Goal: Task Accomplishment & Management: Manage account settings

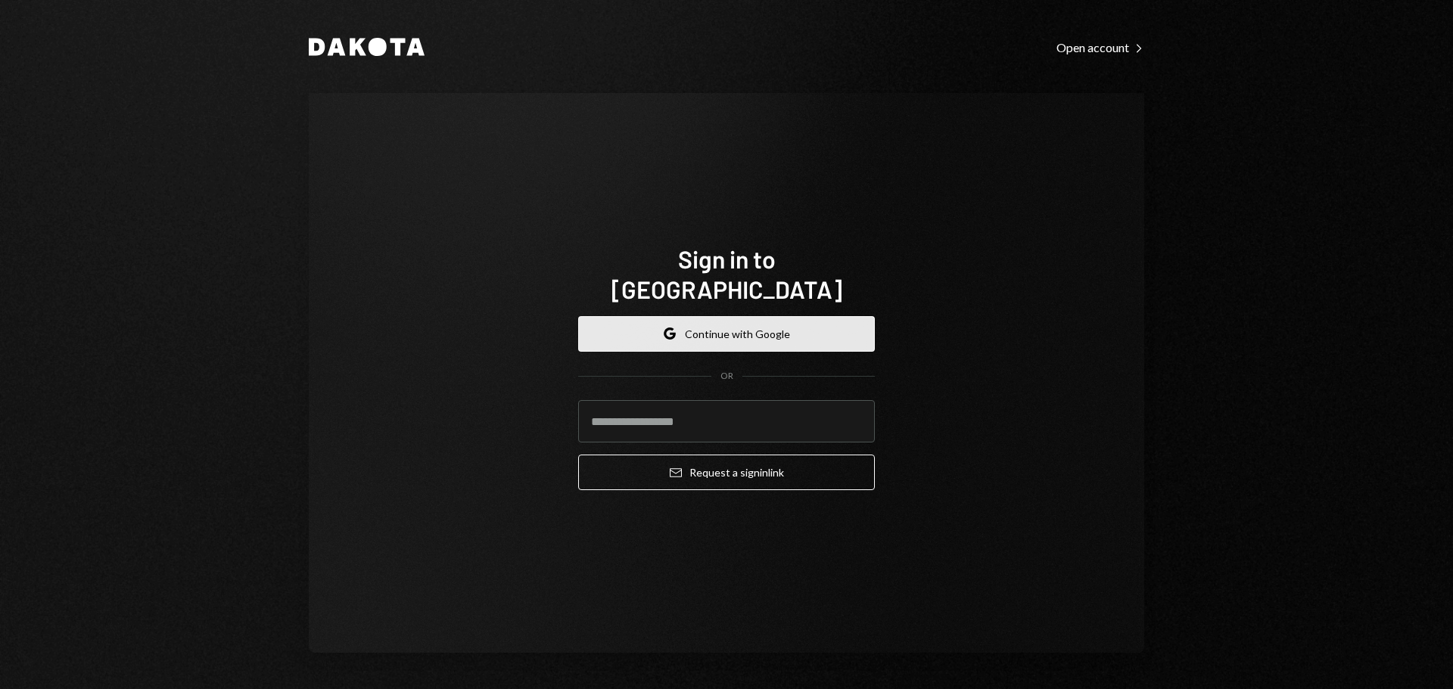
click at [715, 319] on button "Google Continue with Google" at bounding box center [726, 334] width 297 height 36
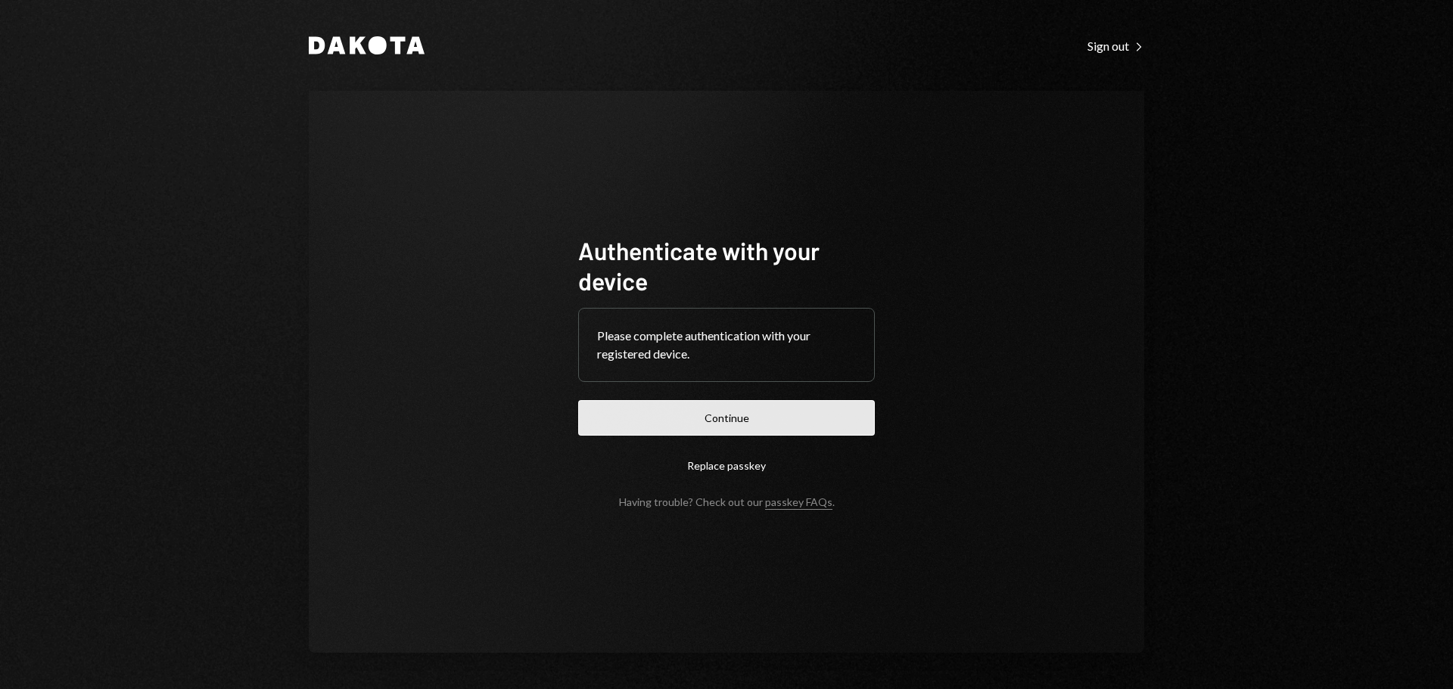
click at [699, 420] on button "Continue" at bounding box center [726, 418] width 297 height 36
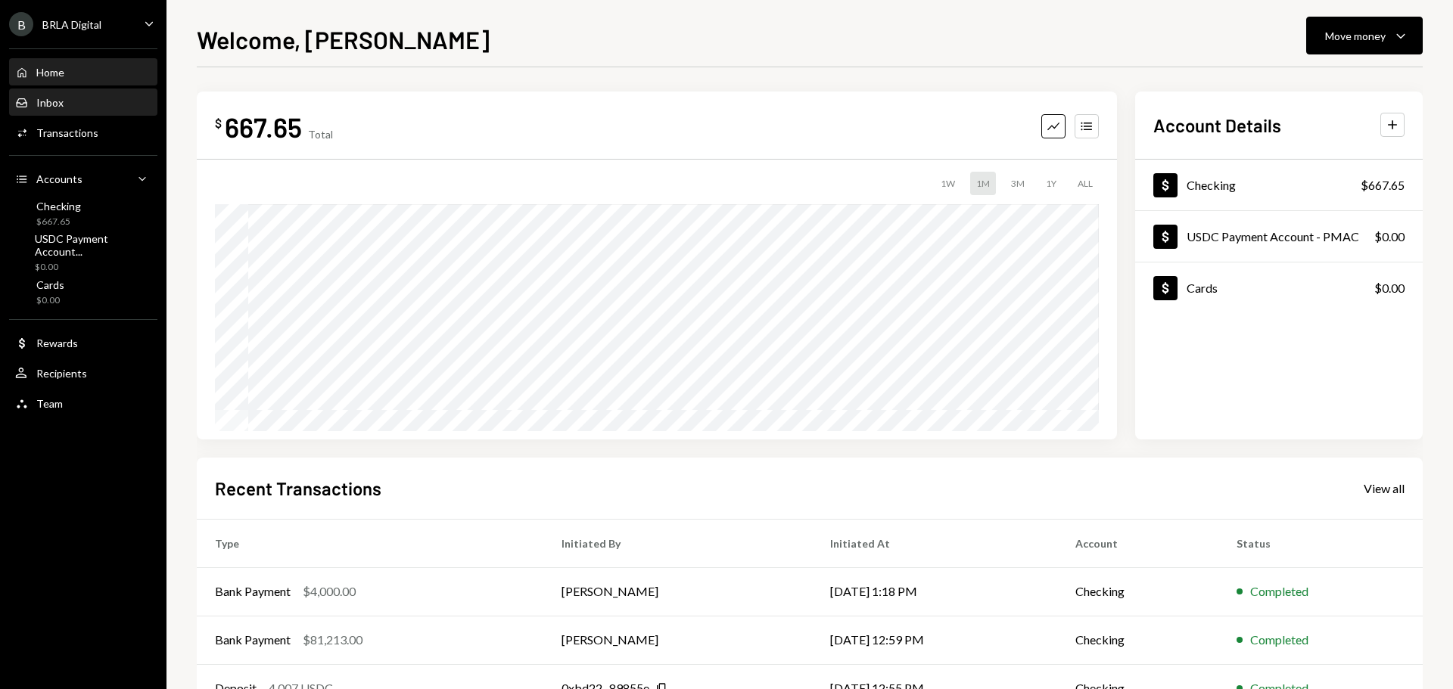
click at [89, 104] on div "Inbox Inbox" at bounding box center [83, 103] width 136 height 14
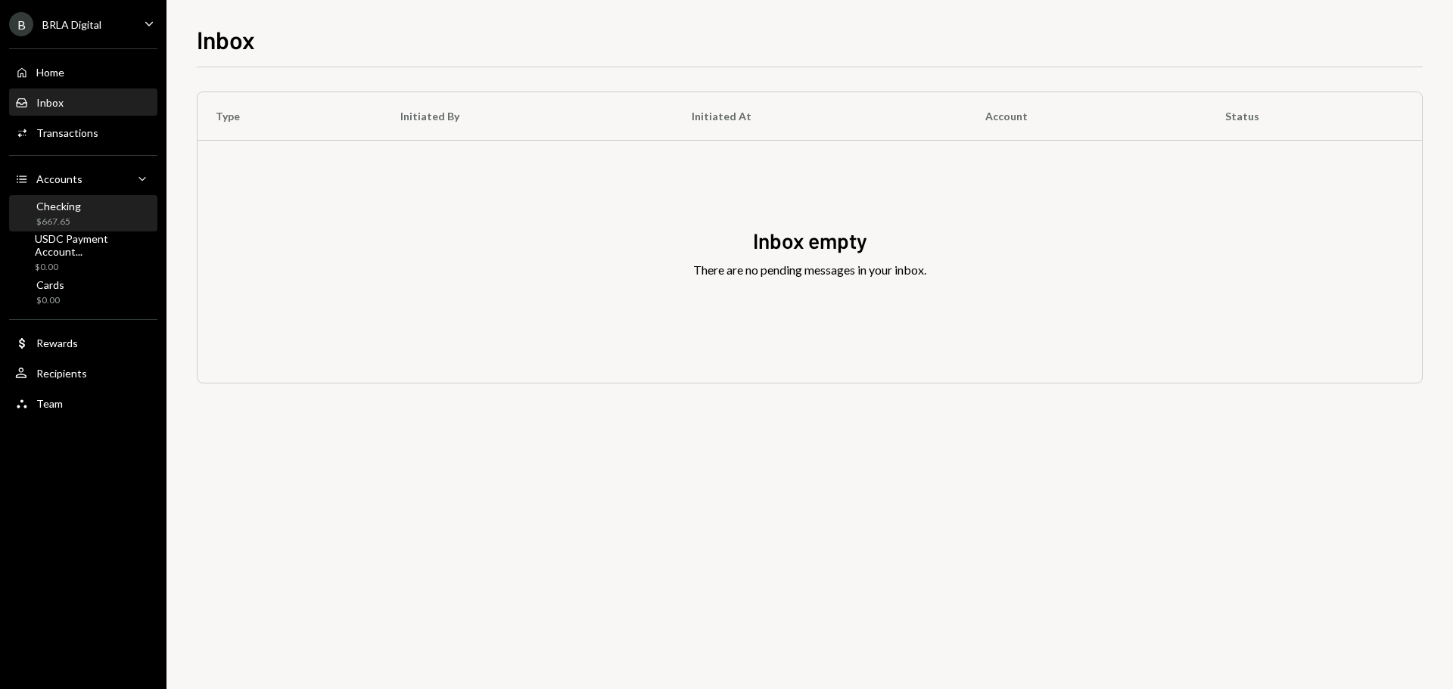
click at [80, 213] on div "Checking $667.65" at bounding box center [83, 214] width 136 height 29
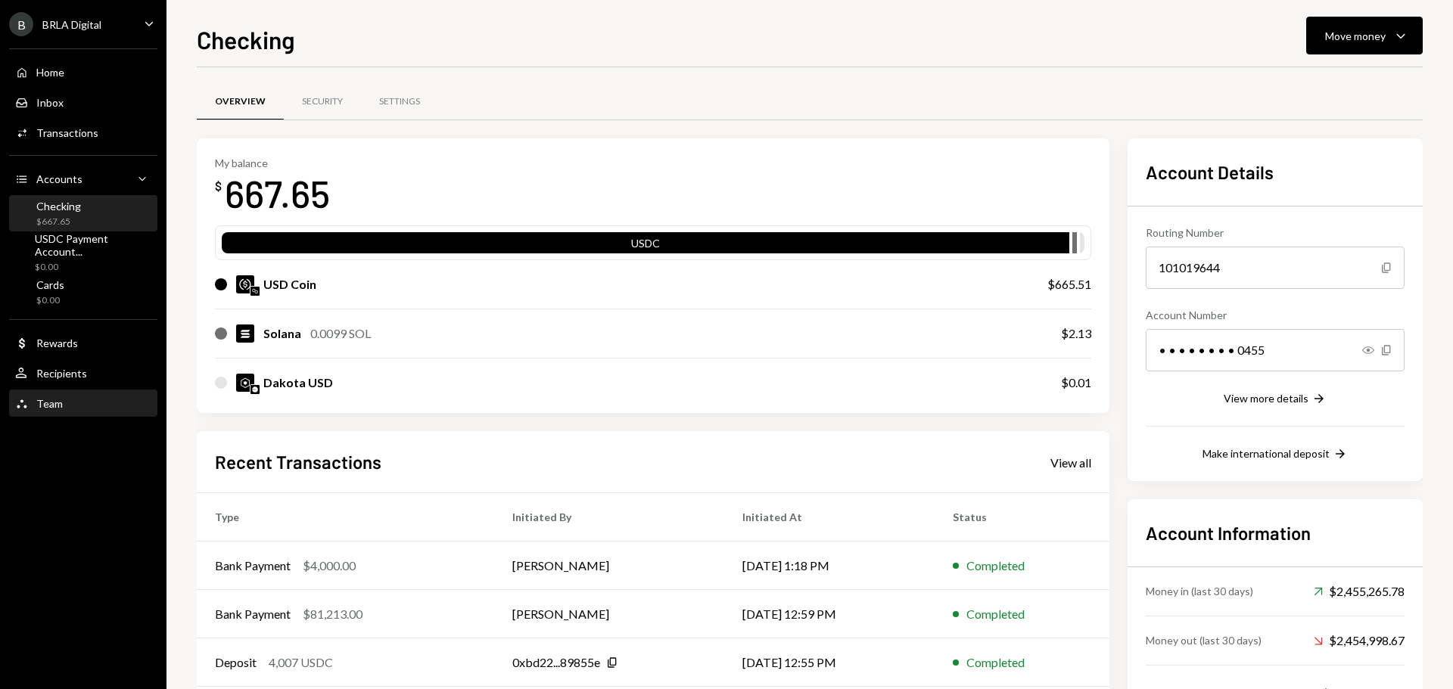
click at [61, 406] on div "Team Team" at bounding box center [83, 404] width 136 height 14
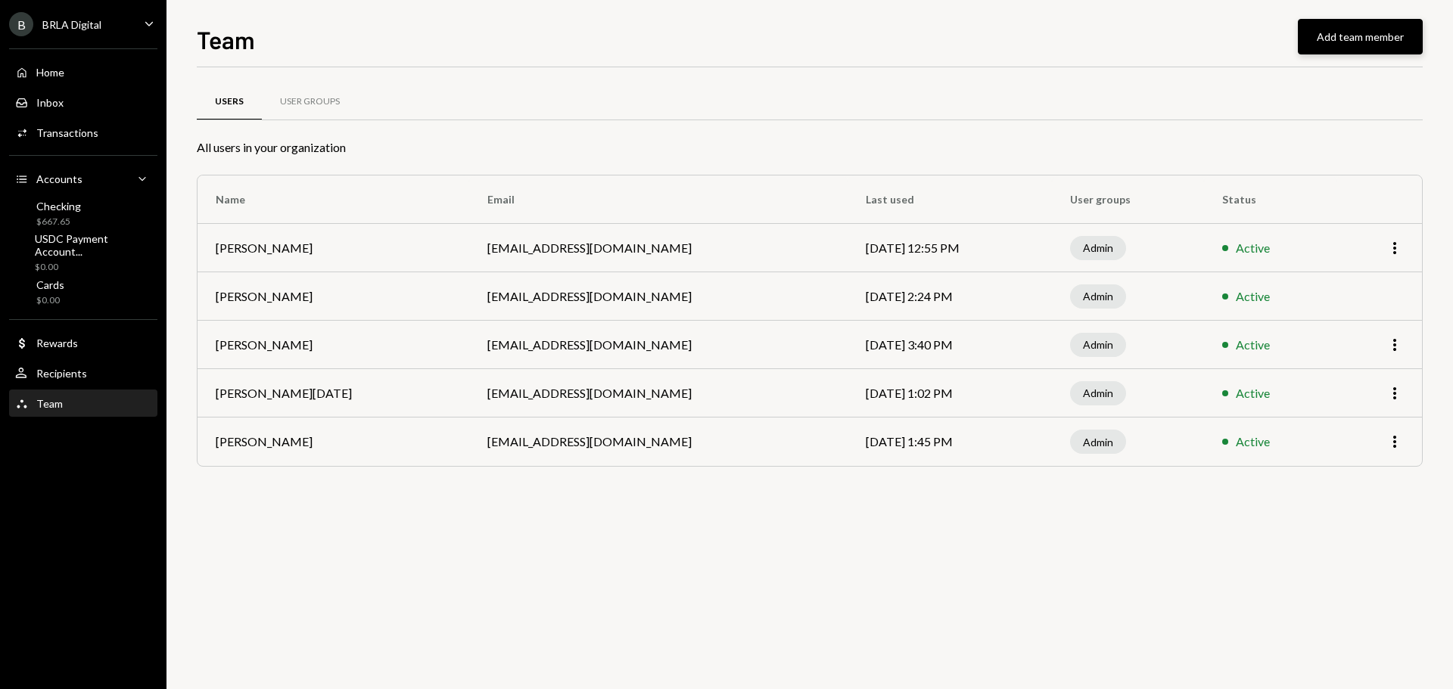
click at [1340, 20] on button "Add team member" at bounding box center [1360, 37] width 125 height 36
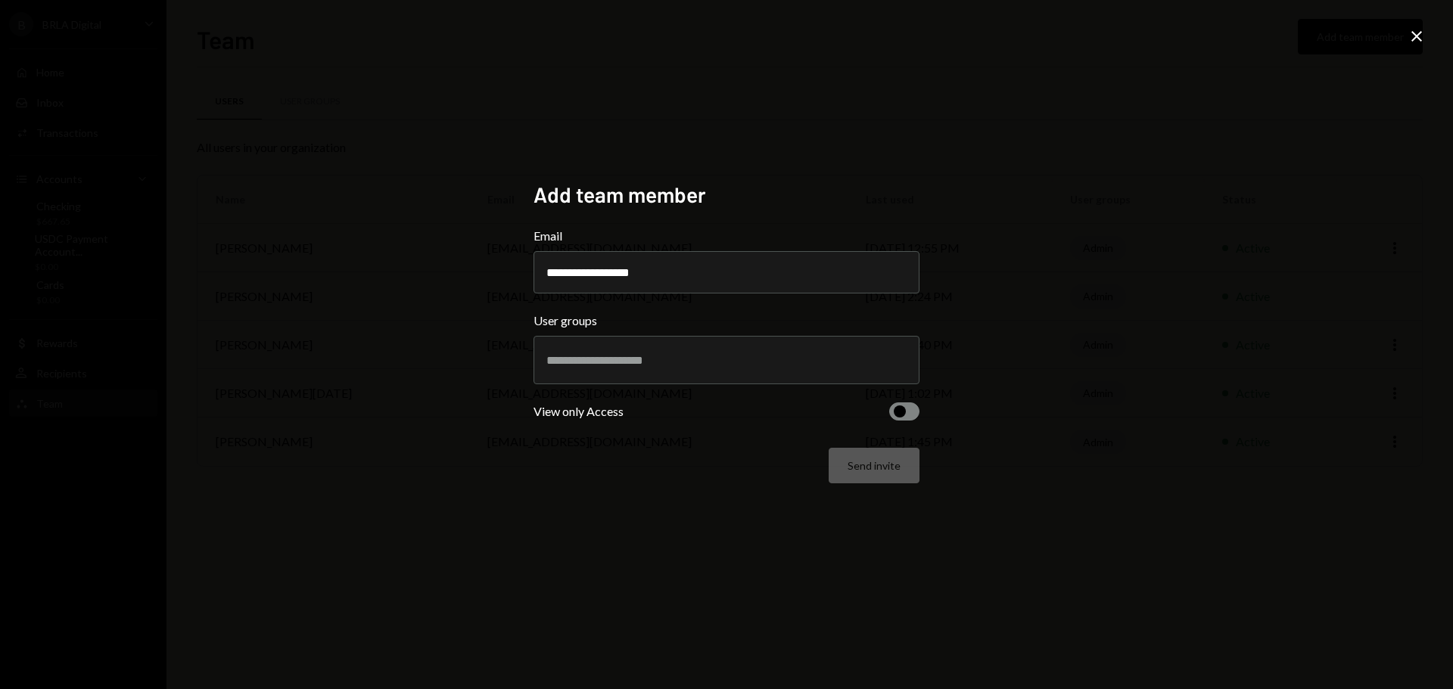
type input "**********"
click at [627, 363] on input "text" at bounding box center [726, 360] width 360 height 14
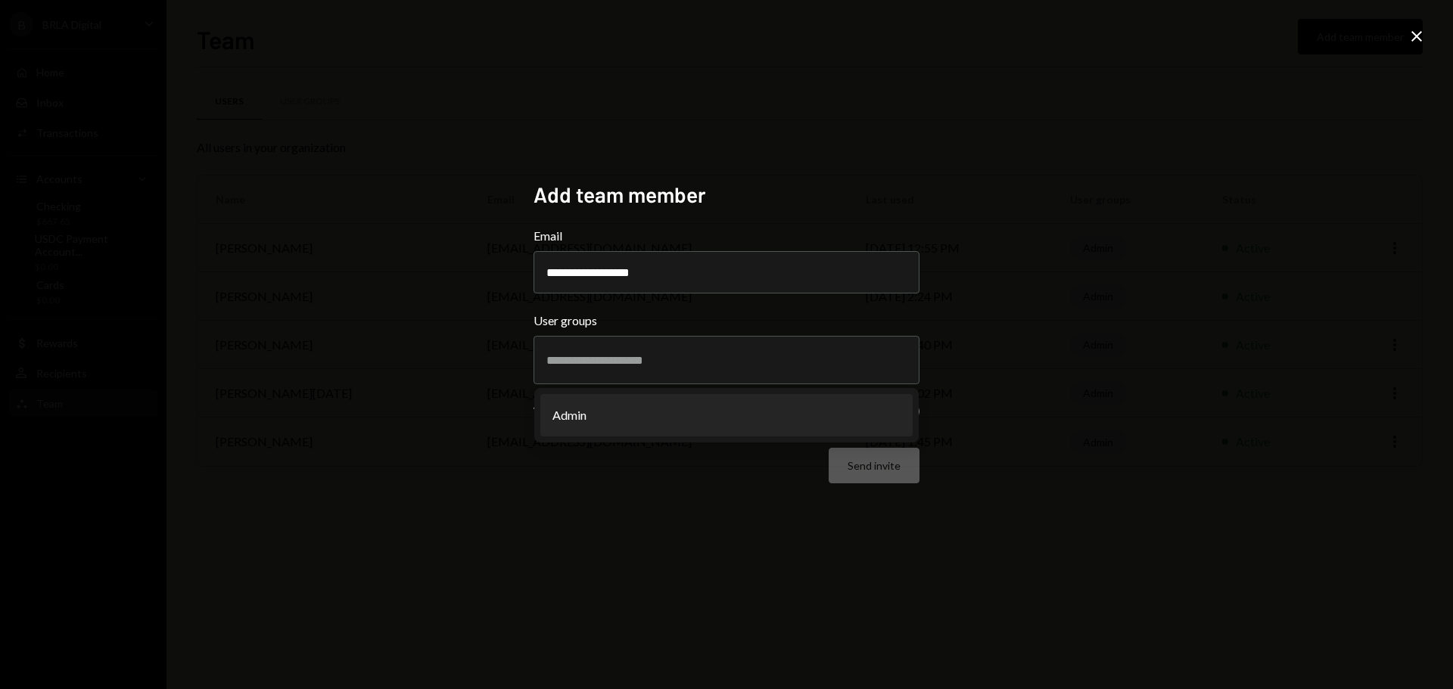
click at [670, 520] on div "**********" at bounding box center [726, 344] width 422 height 363
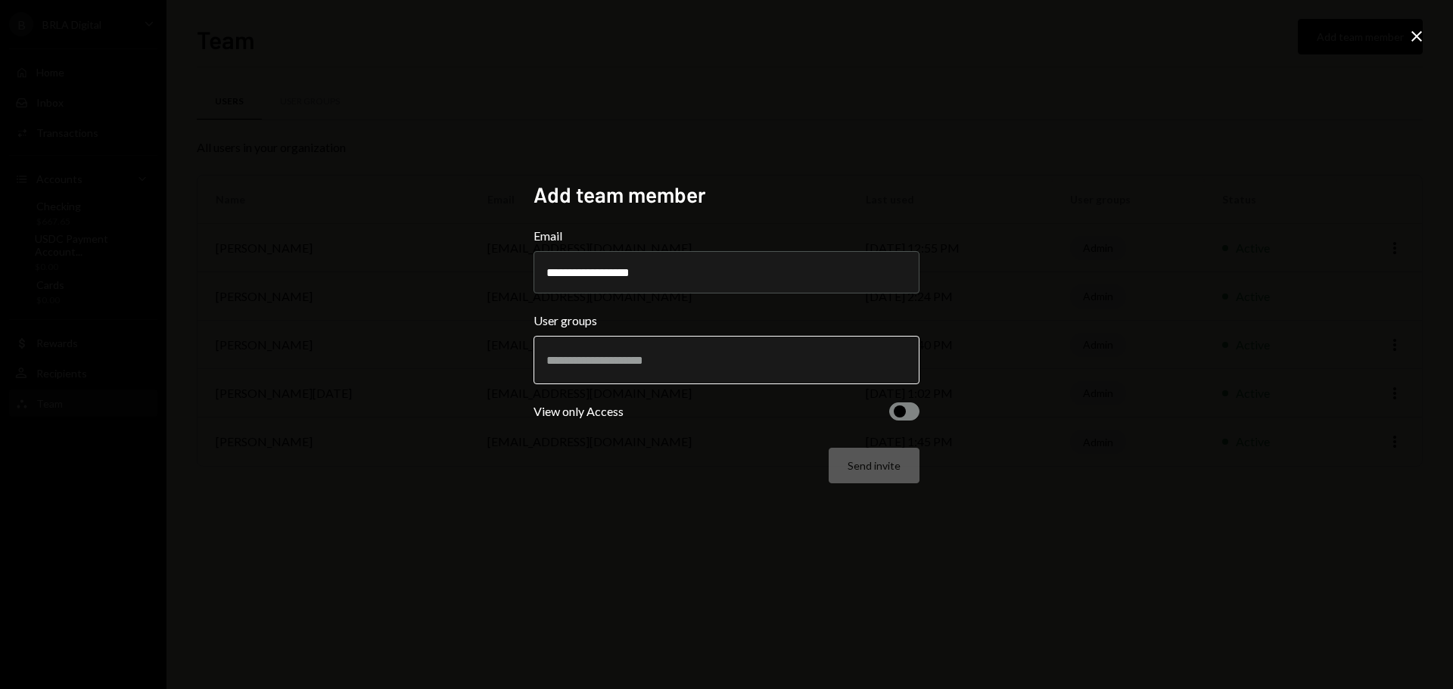
click at [767, 359] on input "text" at bounding box center [726, 360] width 360 height 14
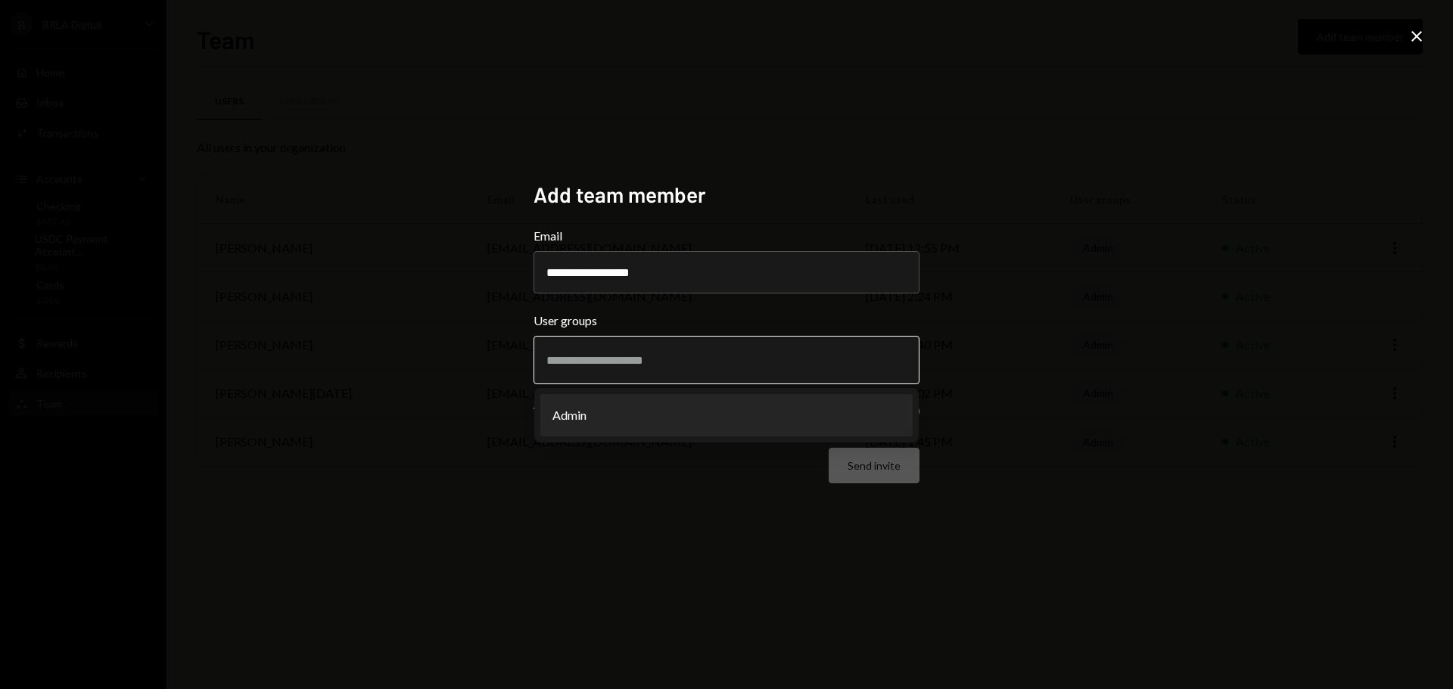
click at [717, 408] on li "Admin" at bounding box center [726, 415] width 372 height 42
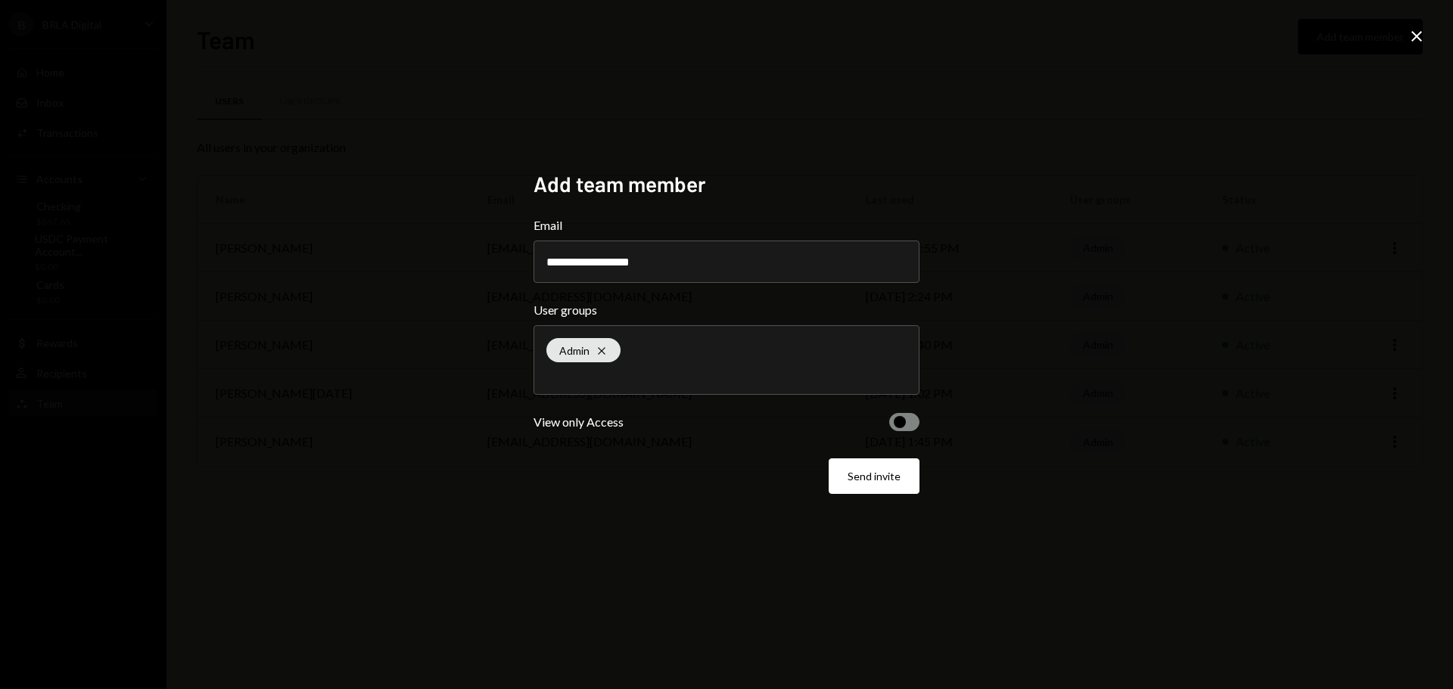
click at [901, 419] on span "button" at bounding box center [900, 422] width 12 height 12
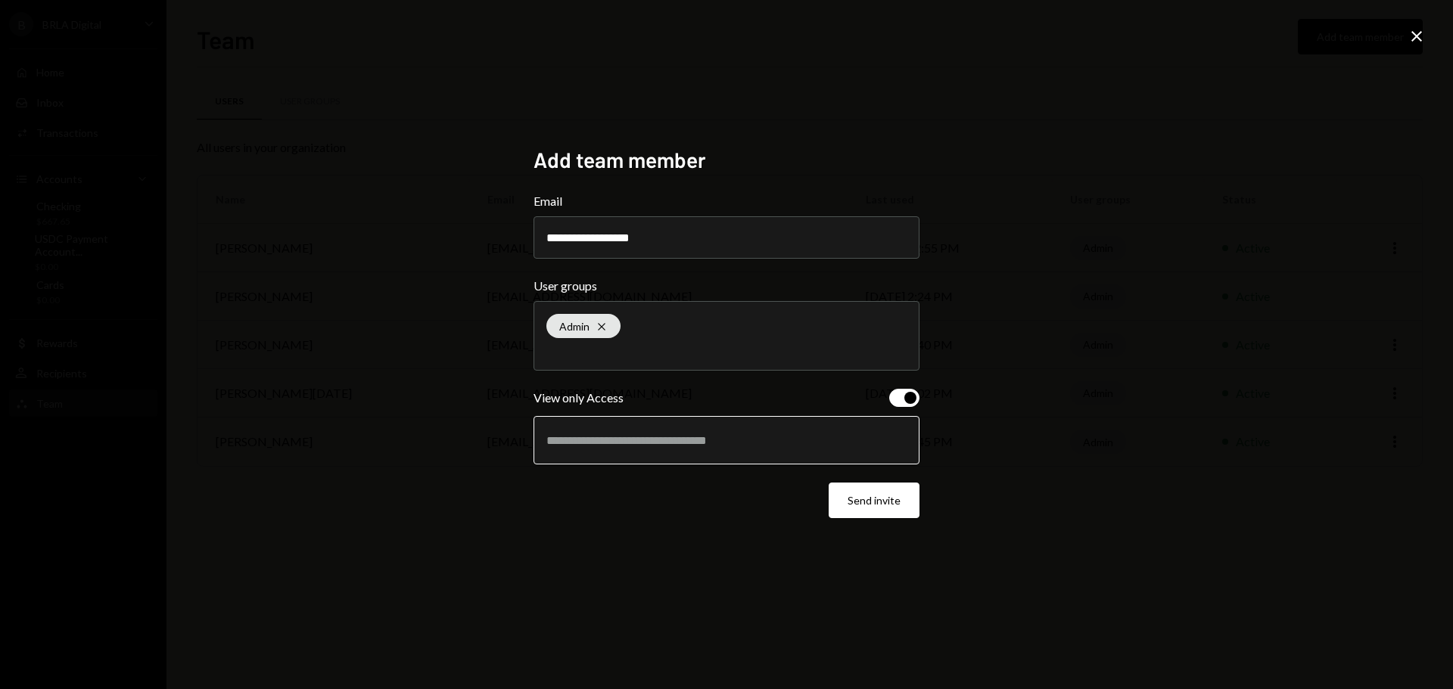
click at [691, 437] on input "text" at bounding box center [726, 441] width 360 height 14
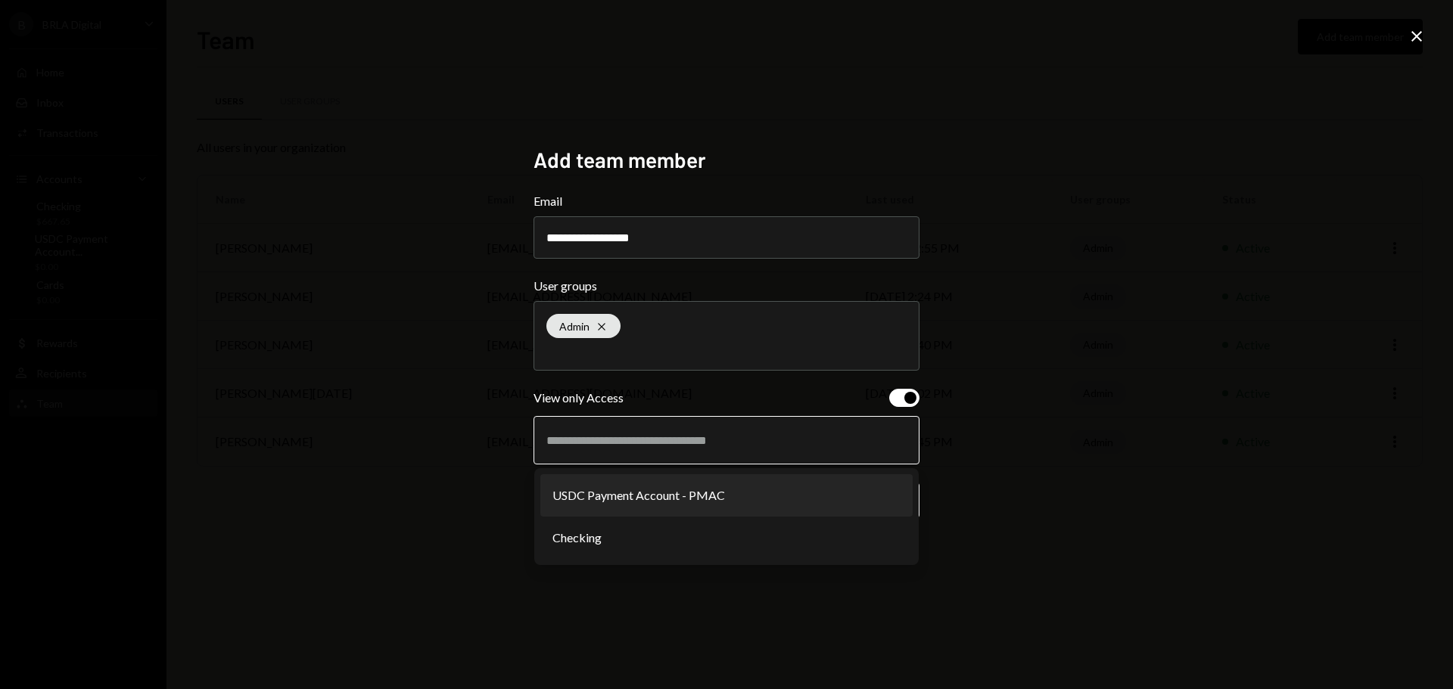
click at [618, 502] on li "USDC Payment Account - PMAC" at bounding box center [726, 495] width 372 height 42
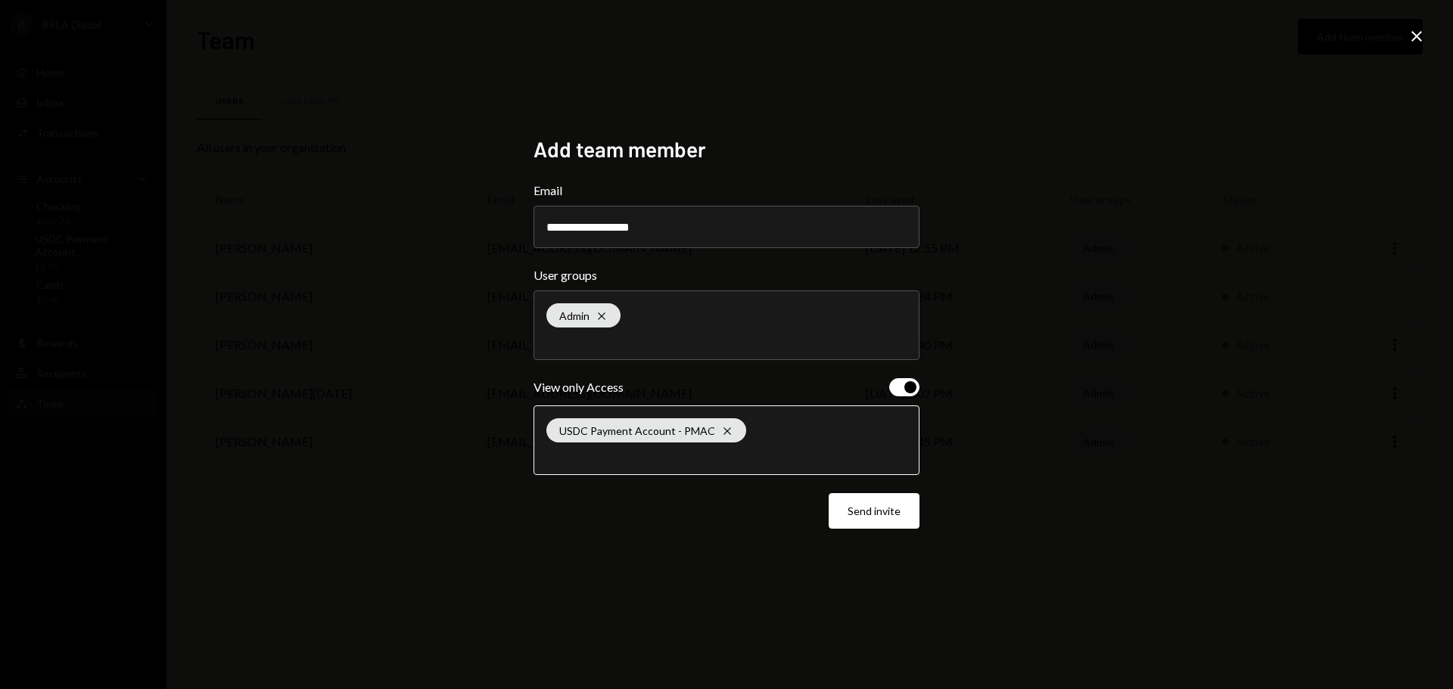
click at [632, 462] on input "text" at bounding box center [726, 456] width 360 height 14
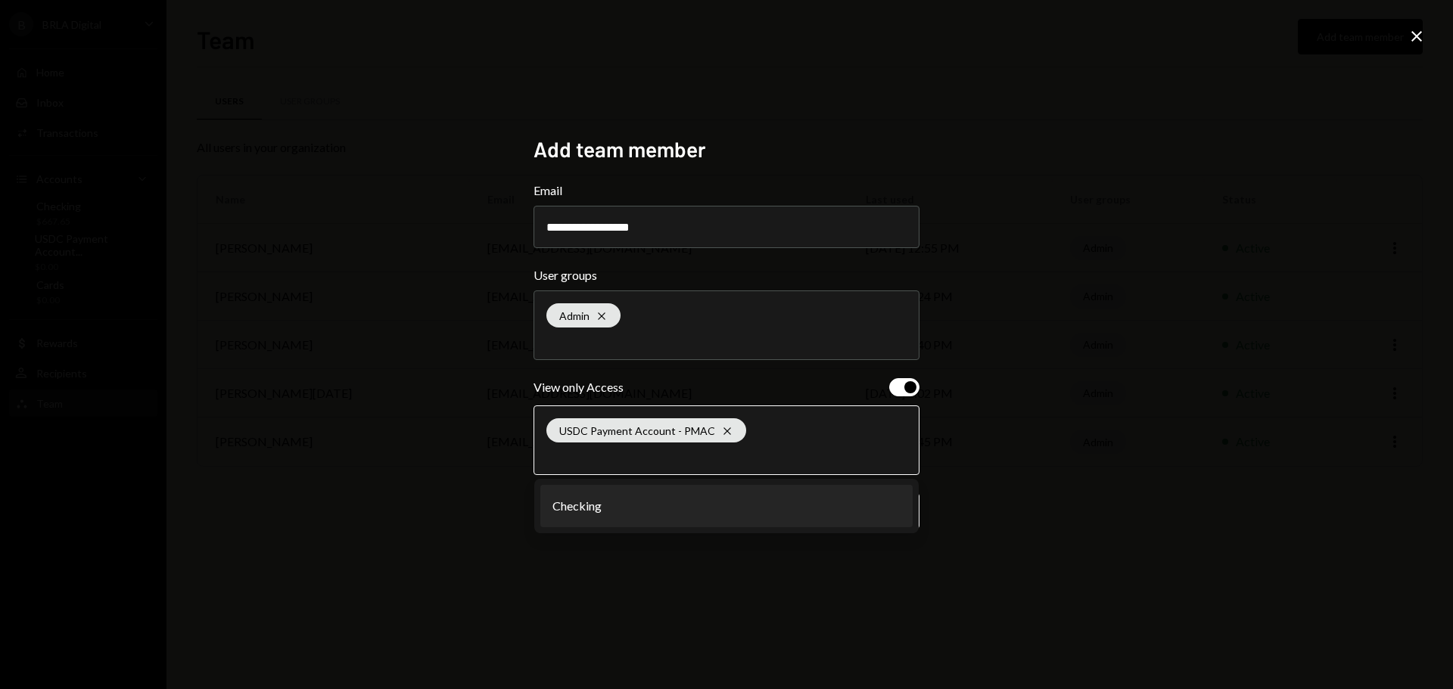
click at [652, 510] on li "Checking" at bounding box center [726, 506] width 372 height 42
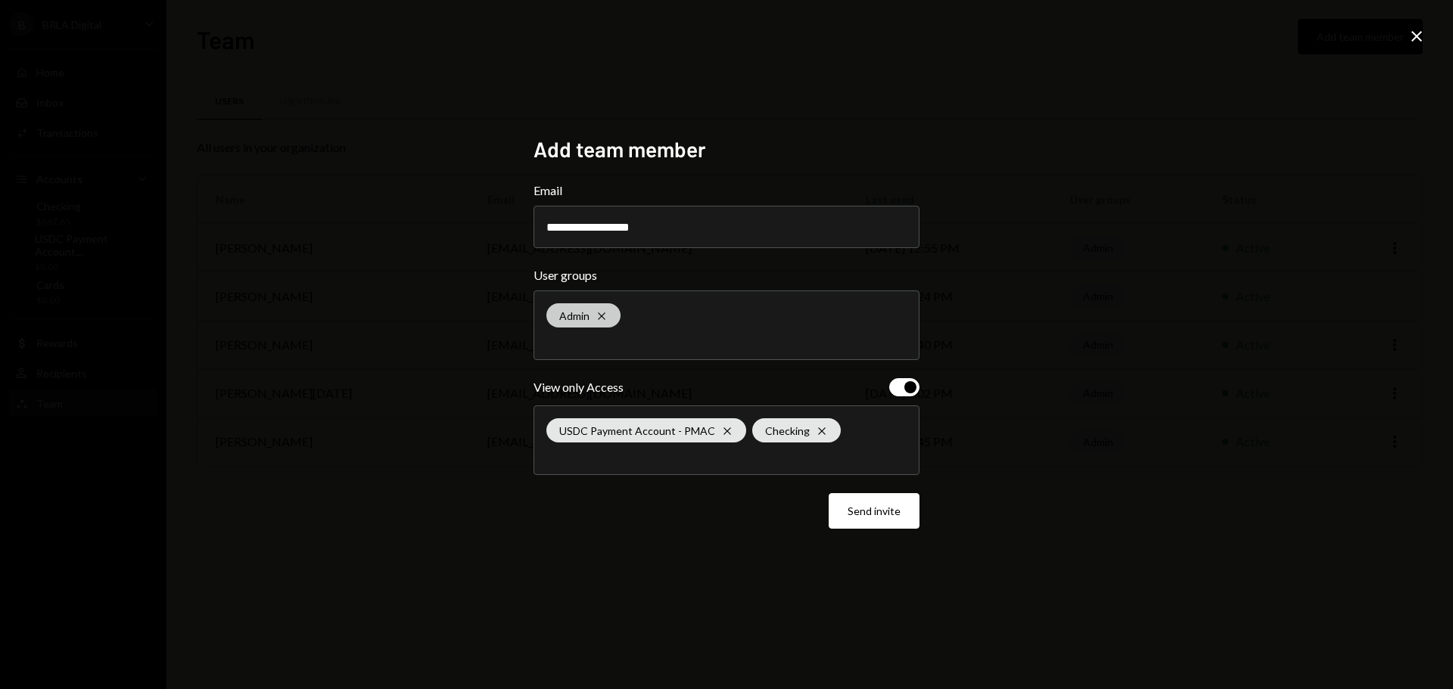
click at [600, 319] on icon "Cross" at bounding box center [602, 316] width 12 height 12
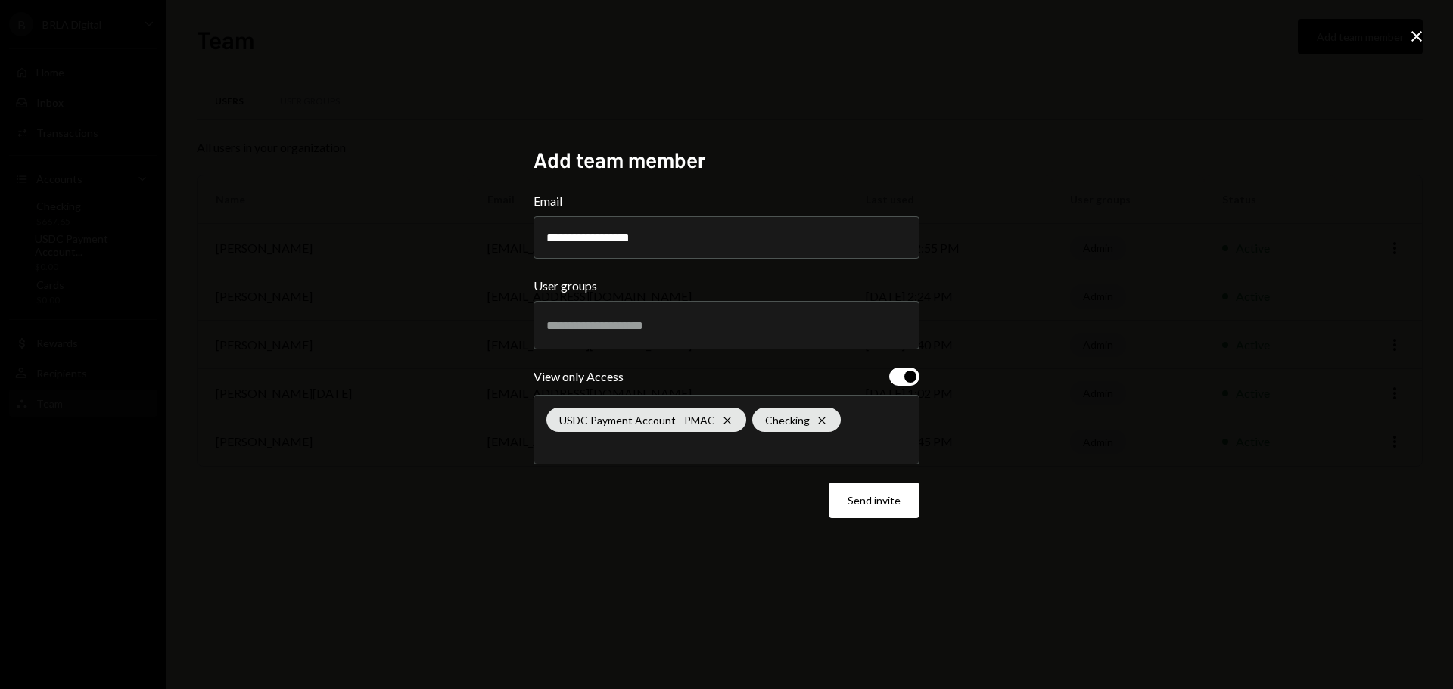
drag, startPoint x: 1017, startPoint y: 273, endPoint x: 1346, endPoint y: 94, distance: 374.2
click at [1019, 272] on div "**********" at bounding box center [726, 344] width 1453 height 689
click at [1409, 31] on icon "Close" at bounding box center [1417, 36] width 18 height 18
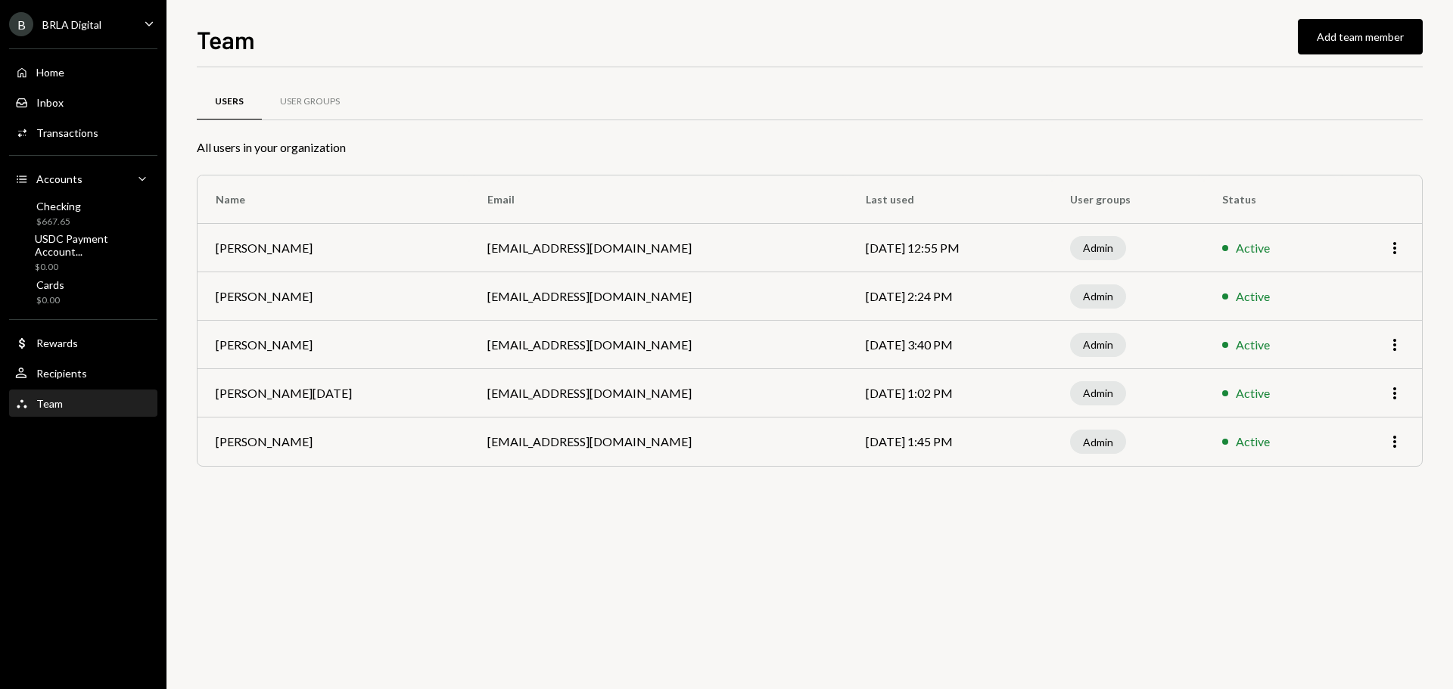
click at [331, 574] on div "Users User Groups All users in your organization Name Email Last used User grou…" at bounding box center [810, 378] width 1226 height 622
click at [59, 398] on div "Team" at bounding box center [49, 403] width 26 height 13
click at [305, 96] on div "User Groups" at bounding box center [310, 101] width 60 height 13
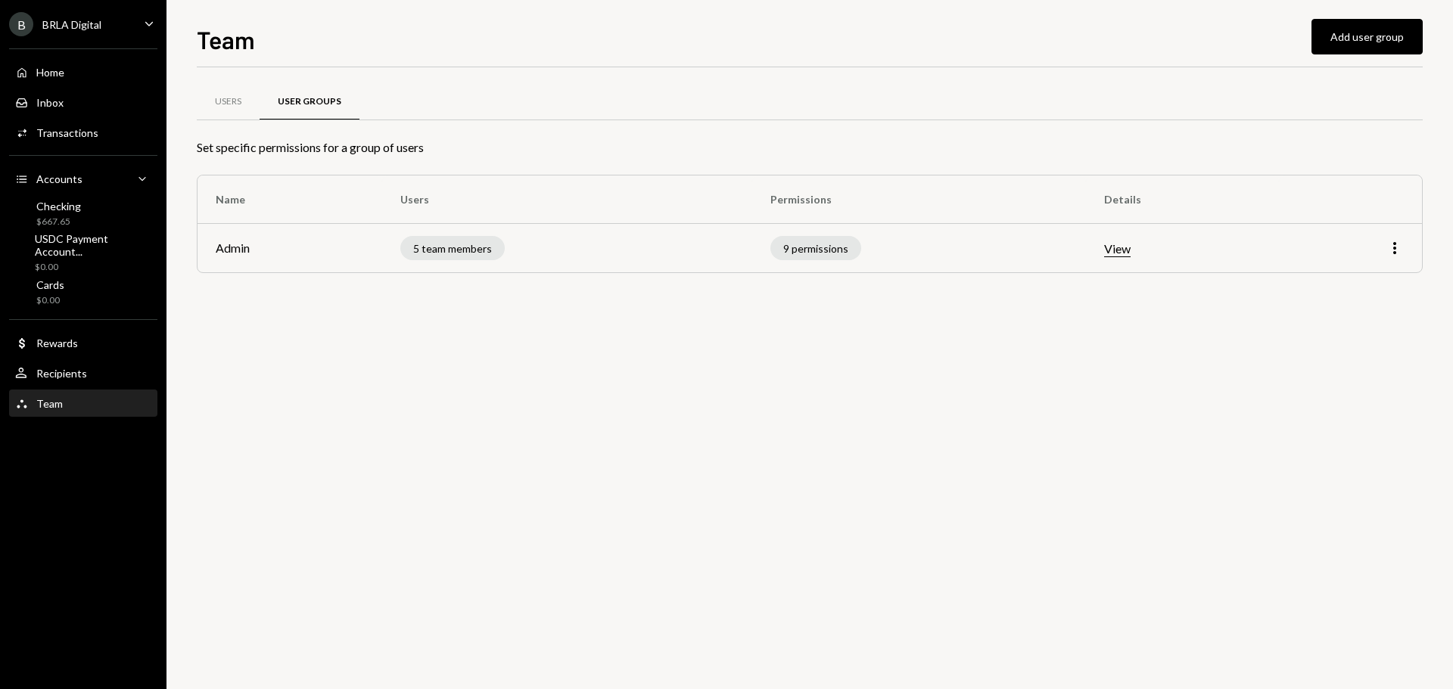
drag, startPoint x: 484, startPoint y: 320, endPoint x: 501, endPoint y: 296, distance: 29.8
click at [483, 320] on div "Users User Groups Set specific permissions for a group of users Name Users Perm…" at bounding box center [810, 378] width 1226 height 622
click at [1118, 253] on button "View" at bounding box center [1117, 249] width 26 height 16
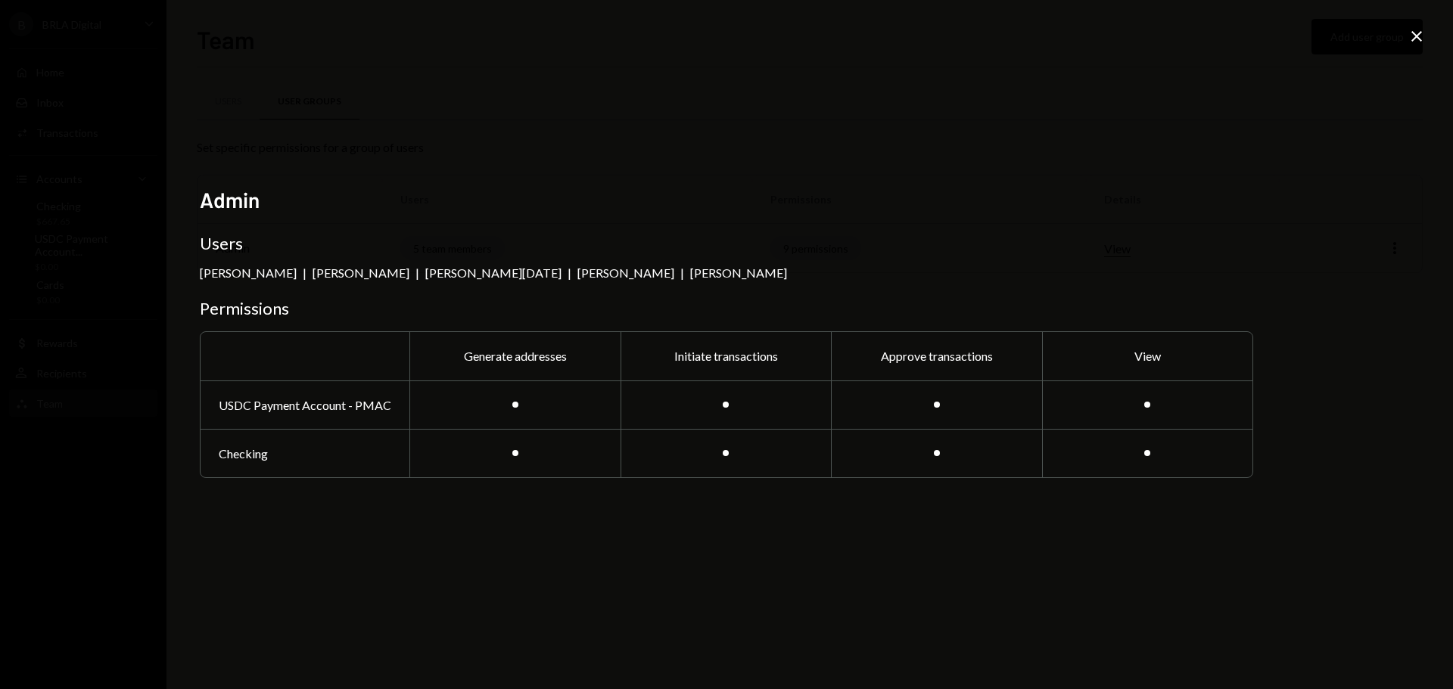
click at [1373, 205] on div "Admin Users [PERSON_NAME] | [PERSON_NAME] | [PERSON_NAME][DATE] | [PERSON_NAME]…" at bounding box center [726, 344] width 1453 height 689
click at [1415, 29] on icon "Close" at bounding box center [1417, 36] width 18 height 18
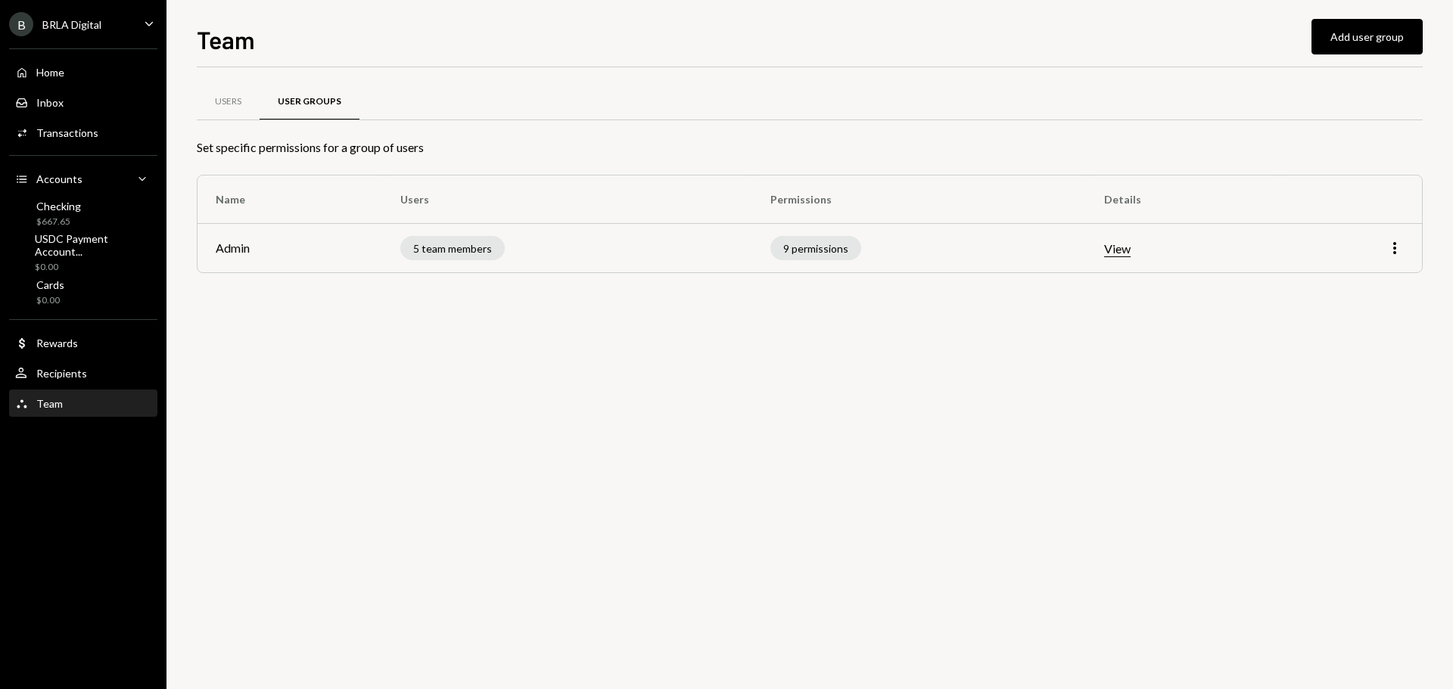
click at [896, 409] on div "Users User Groups Set specific permissions for a group of users Name Users Perm…" at bounding box center [810, 378] width 1226 height 622
click at [1350, 43] on button "Add user group" at bounding box center [1366, 37] width 111 height 36
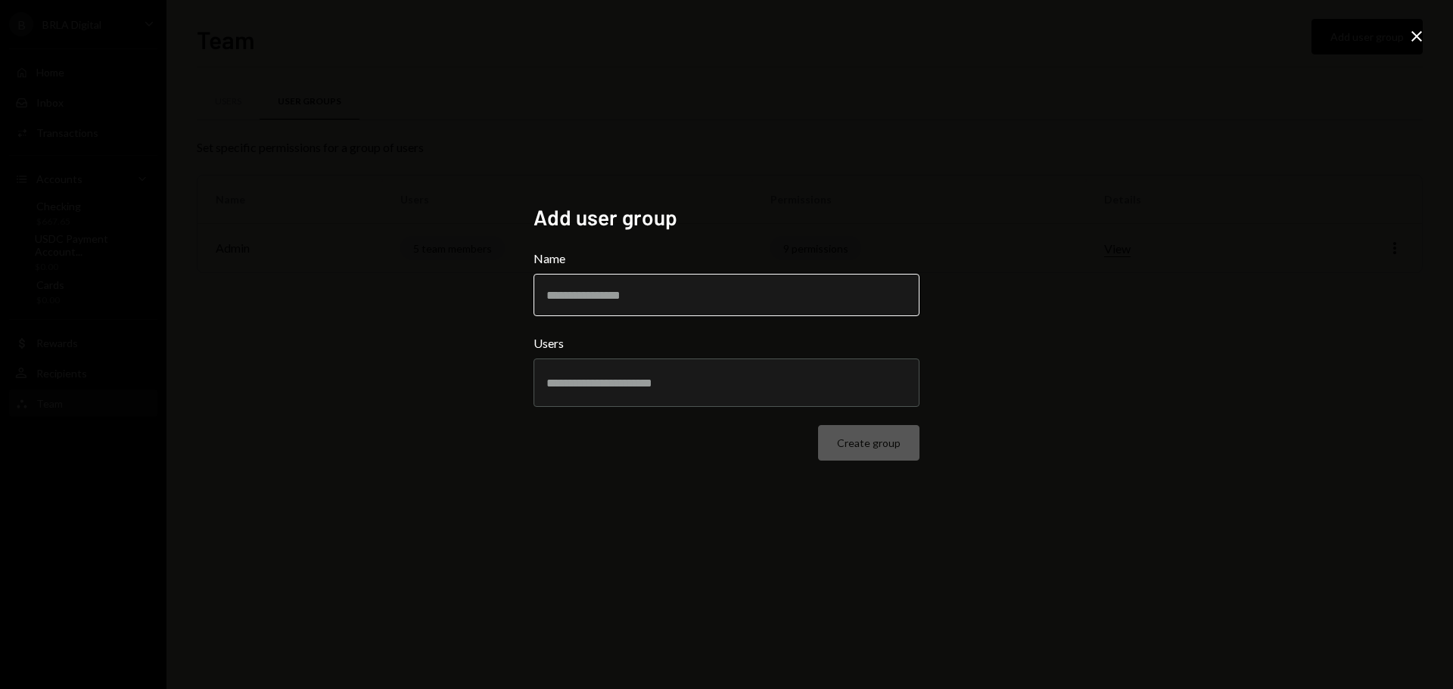
click at [588, 298] on input "Name" at bounding box center [727, 295] width 386 height 42
type input "********"
click at [646, 382] on input "text" at bounding box center [726, 383] width 360 height 14
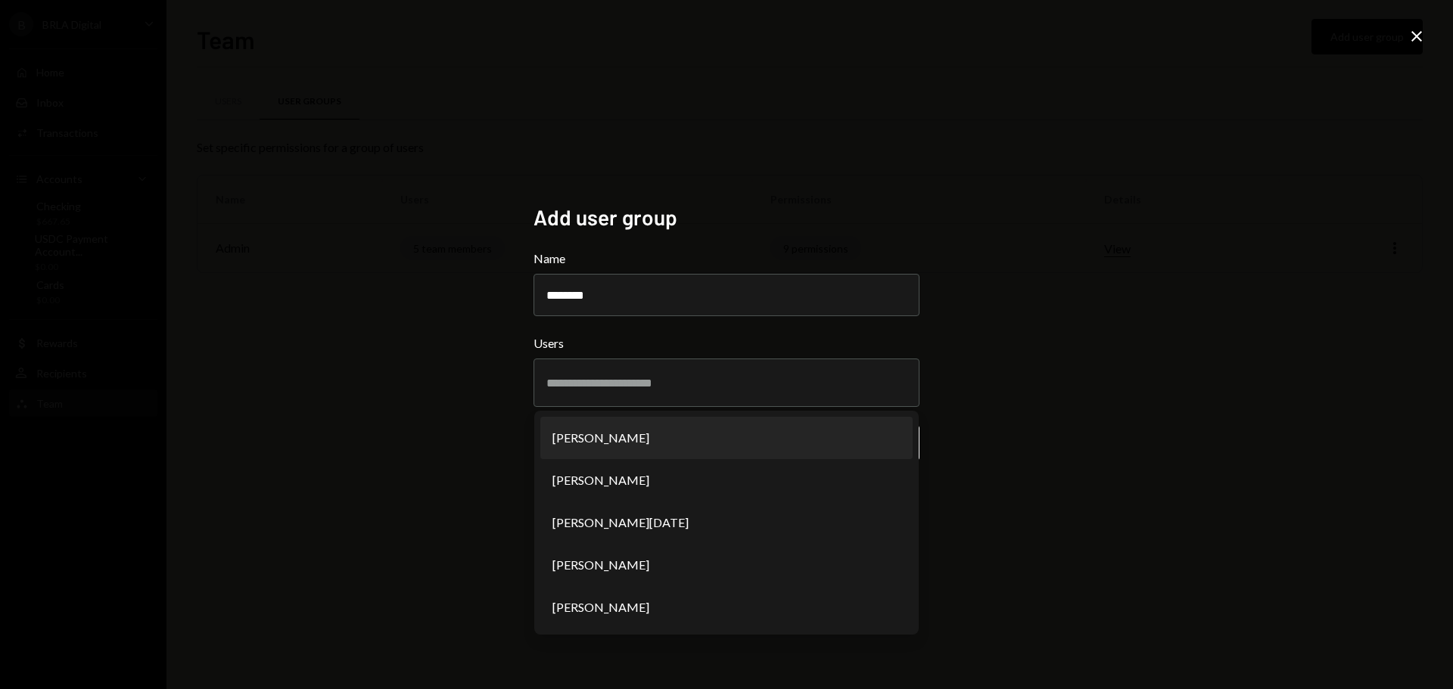
click at [449, 397] on div "Add user group Name ******** Users [PERSON_NAME] [PERSON_NAME] [PERSON_NAME] [D…" at bounding box center [726, 344] width 1453 height 689
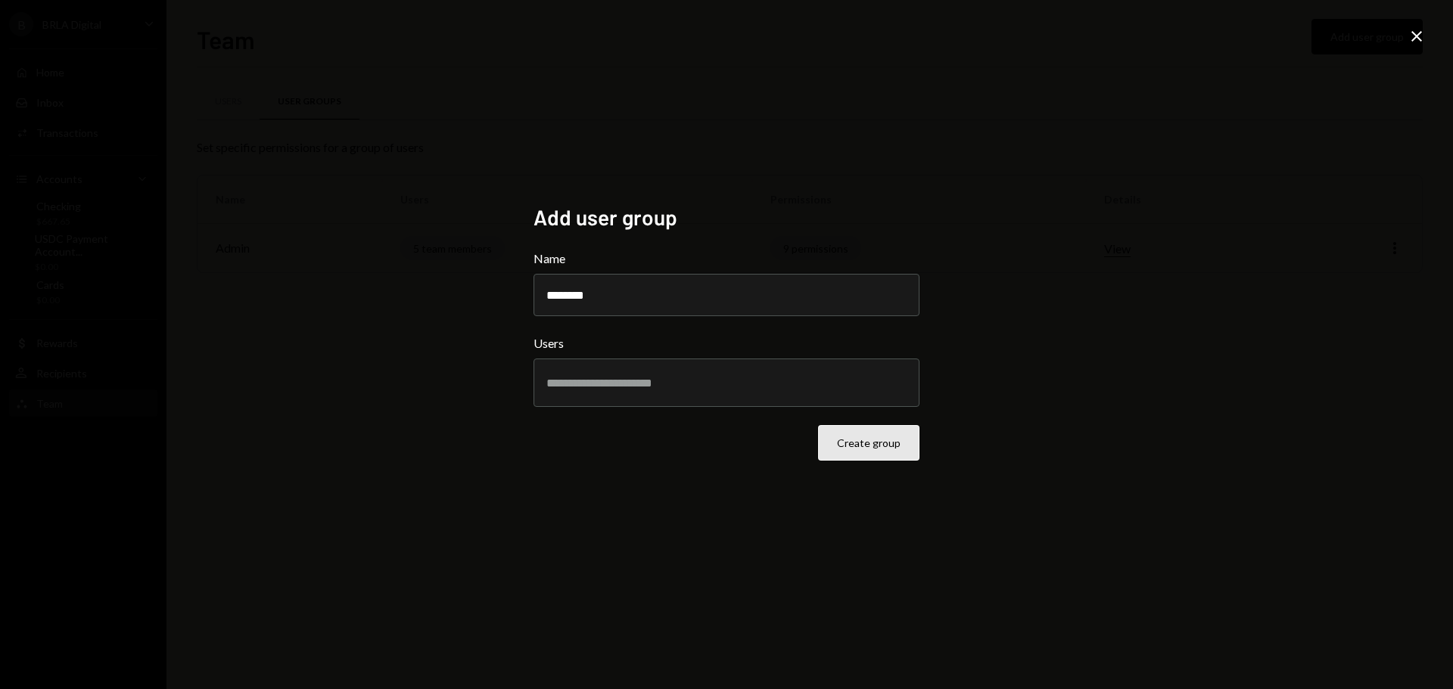
click at [868, 436] on button "Create group" at bounding box center [868, 443] width 101 height 36
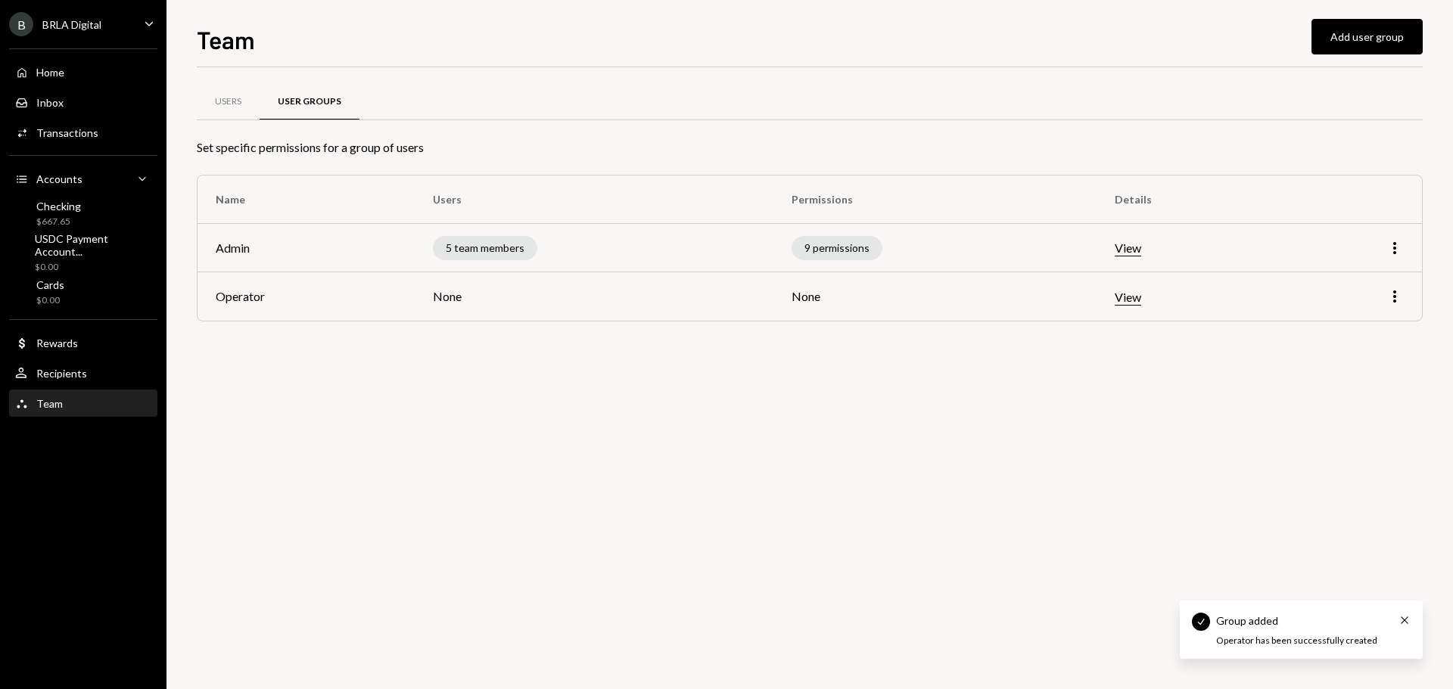
click at [646, 392] on div "Users User Groups Set specific permissions for a group of users Name Users Perm…" at bounding box center [810, 378] width 1226 height 622
click at [58, 375] on div "Recipients" at bounding box center [61, 373] width 51 height 13
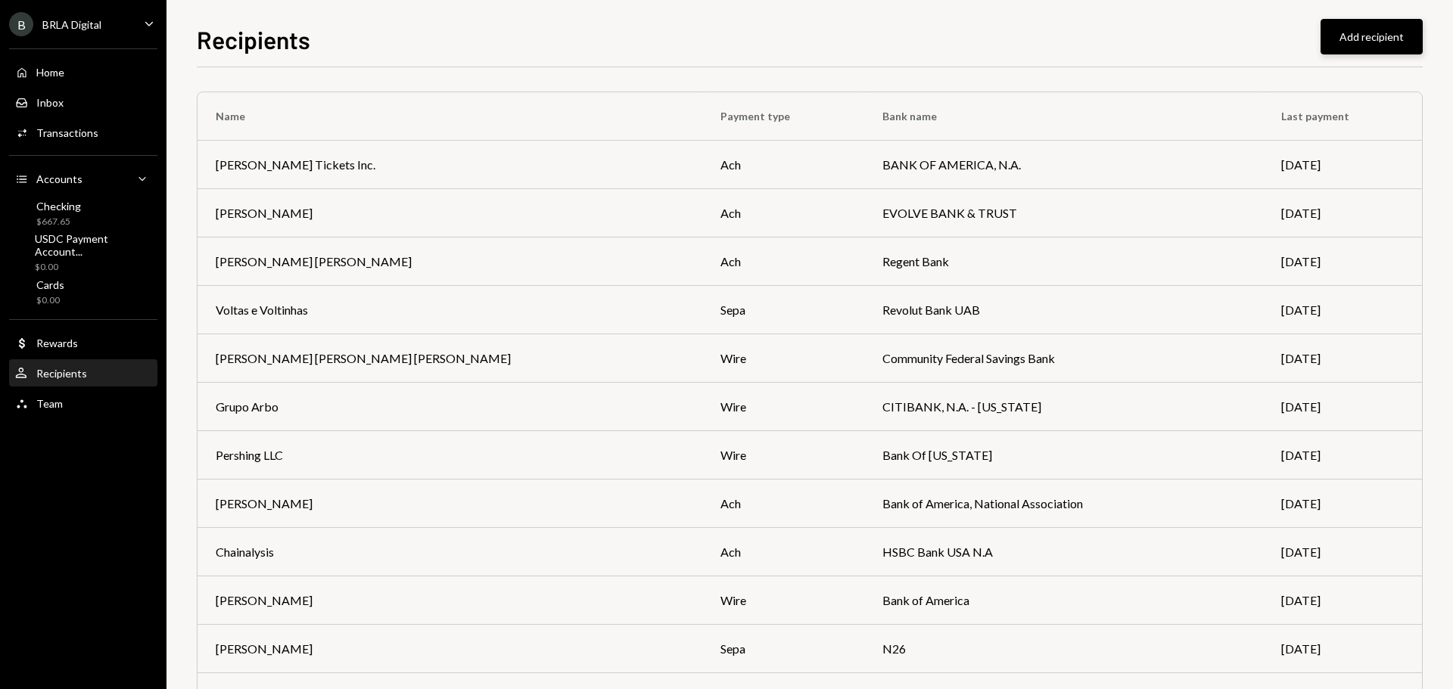
click at [1355, 33] on button "Add recipient" at bounding box center [1372, 37] width 102 height 36
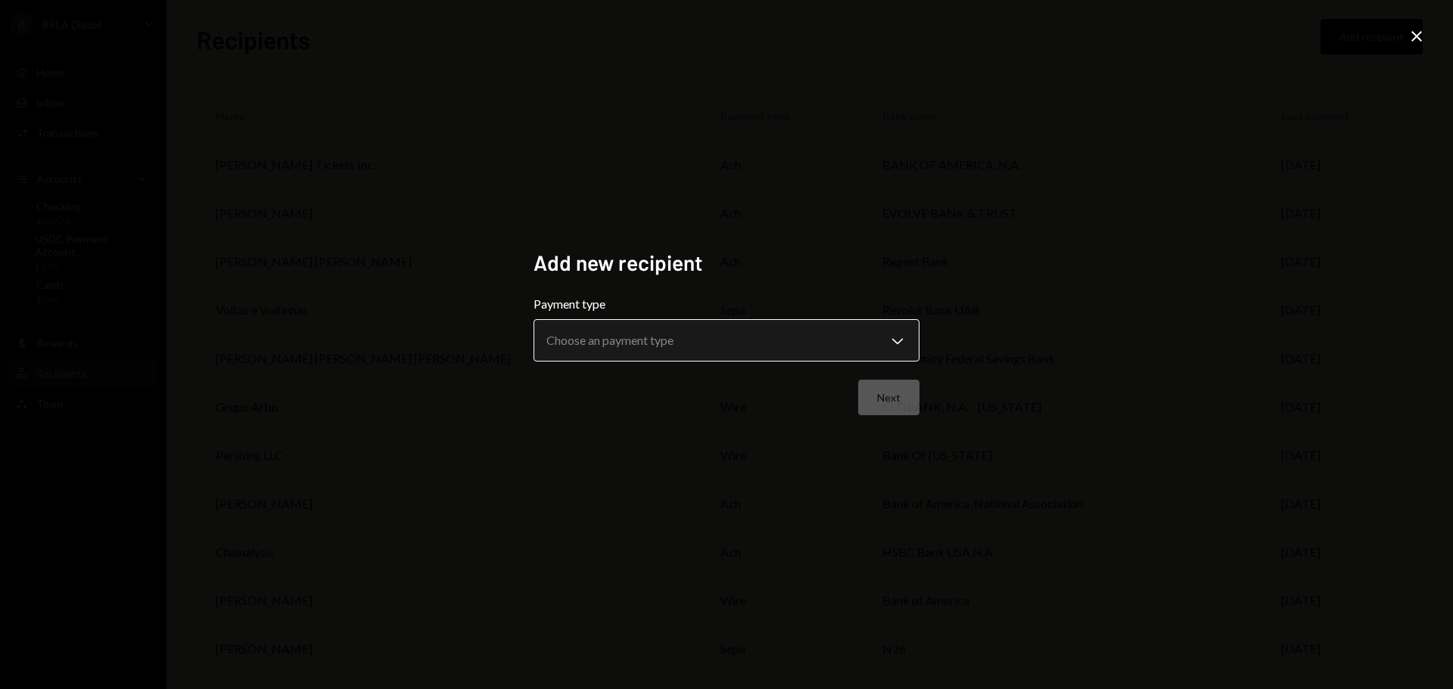
click at [647, 338] on body "B BRLA Digital Caret Down Home Home Inbox Inbox Activities Transactions Account…" at bounding box center [726, 344] width 1453 height 689
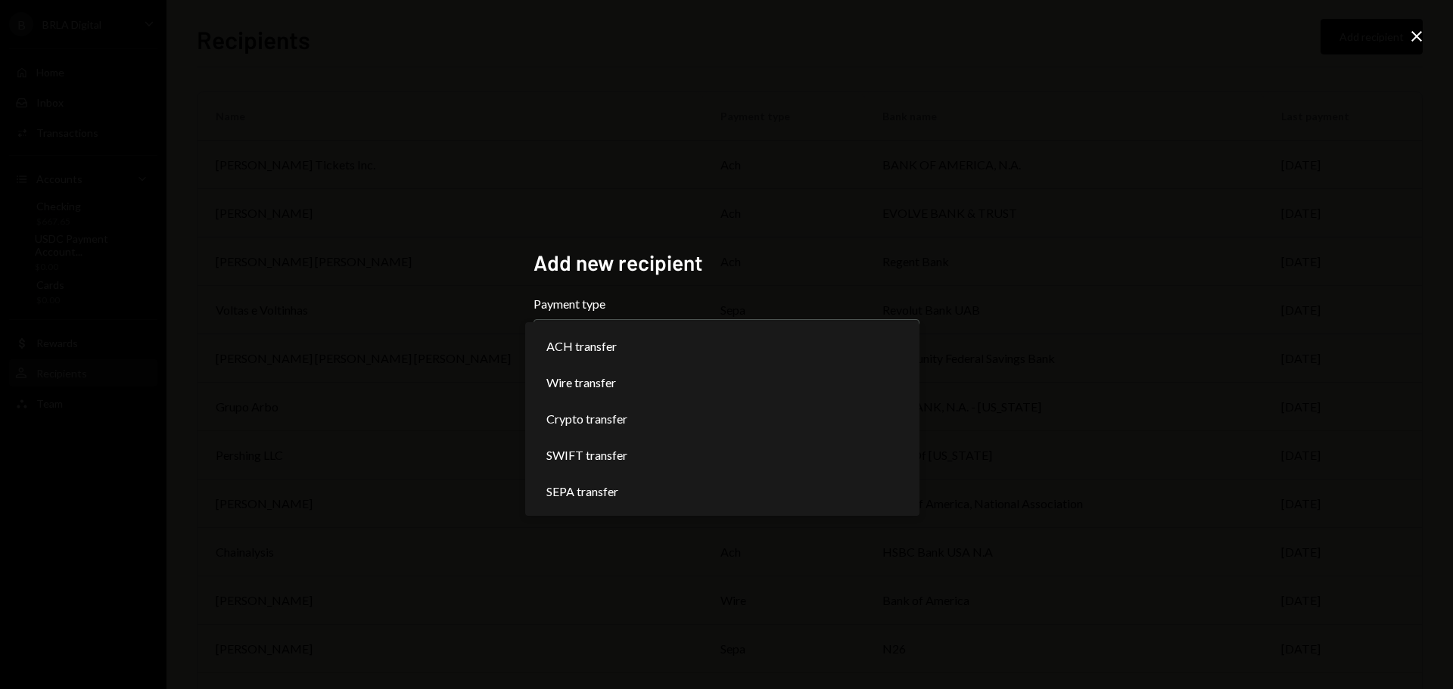
click at [795, 222] on div "**********" at bounding box center [726, 344] width 1453 height 689
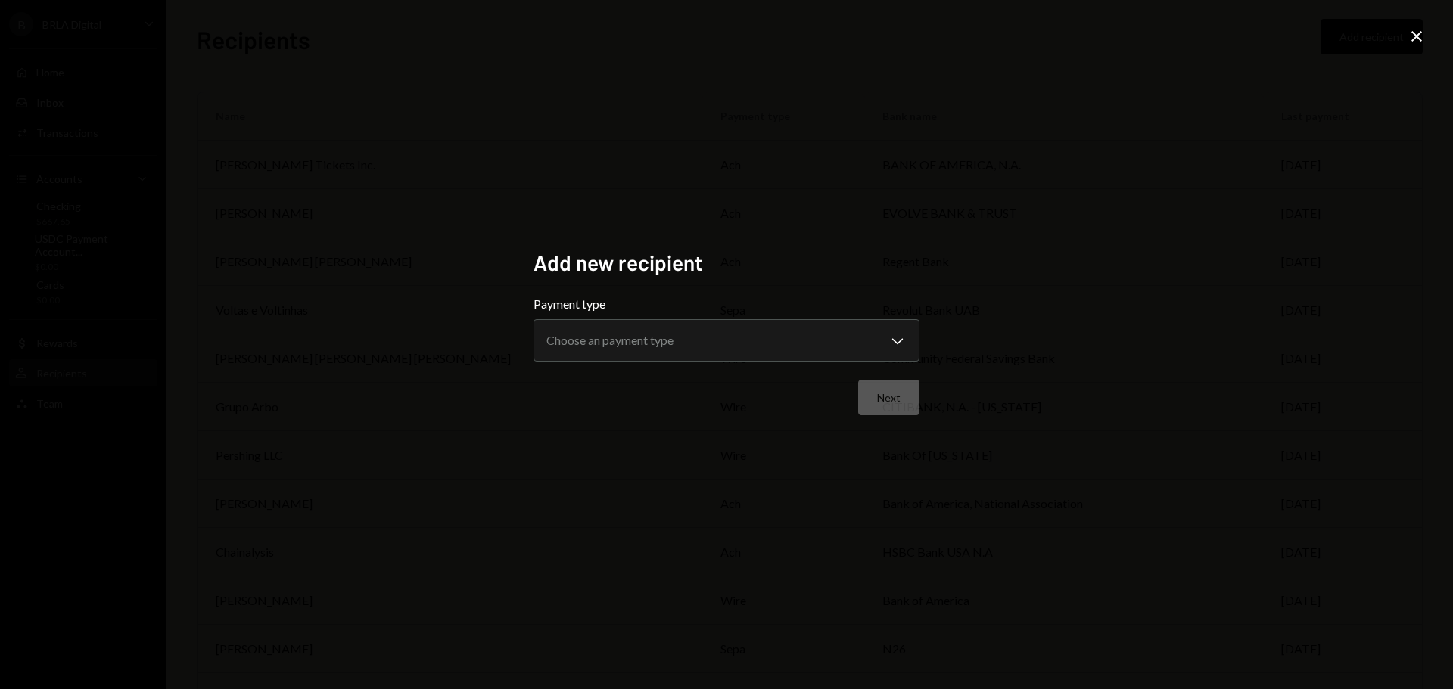
click at [1418, 37] on icon at bounding box center [1416, 36] width 11 height 11
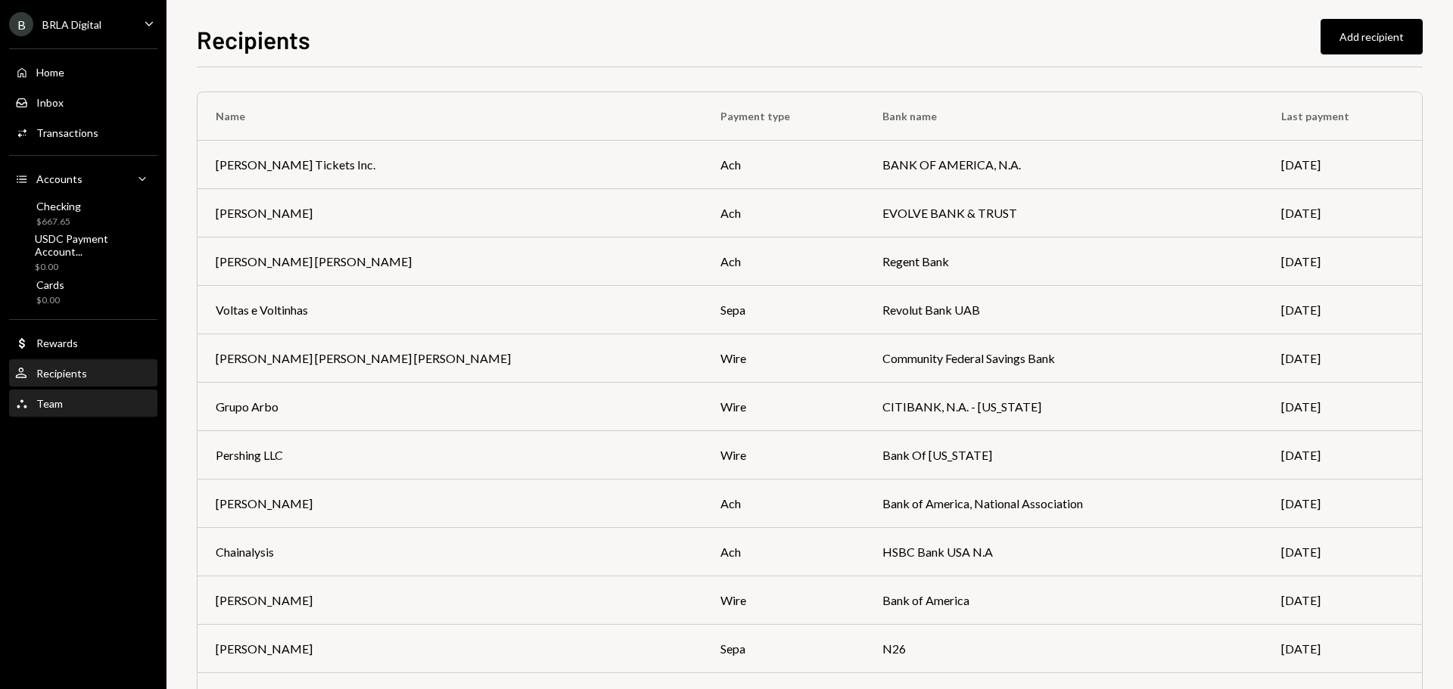
click at [43, 403] on div "Team" at bounding box center [49, 403] width 26 height 13
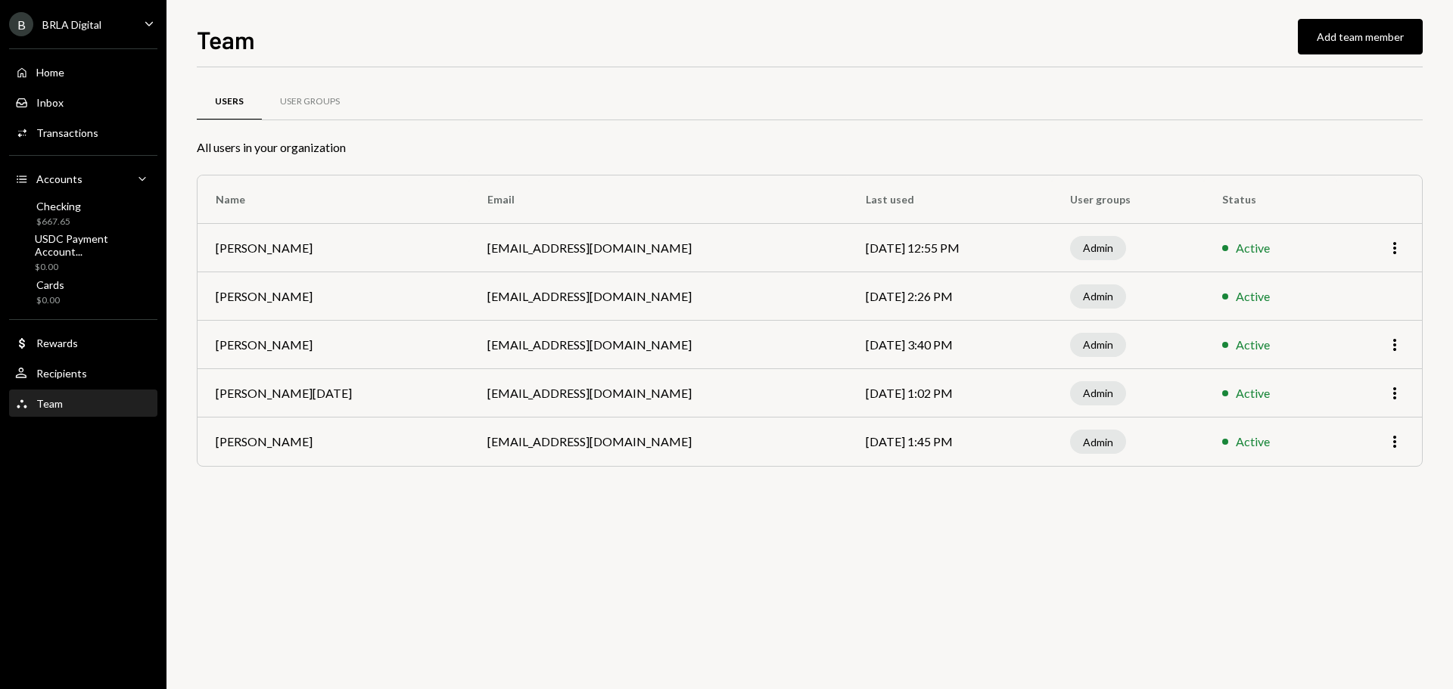
drag, startPoint x: 572, startPoint y: 545, endPoint x: 597, endPoint y: 495, distance: 55.8
click at [572, 545] on div "Users User Groups All users in your organization Name Email Last used User grou…" at bounding box center [810, 378] width 1226 height 622
click at [1345, 42] on button "Add team member" at bounding box center [1360, 37] width 125 height 36
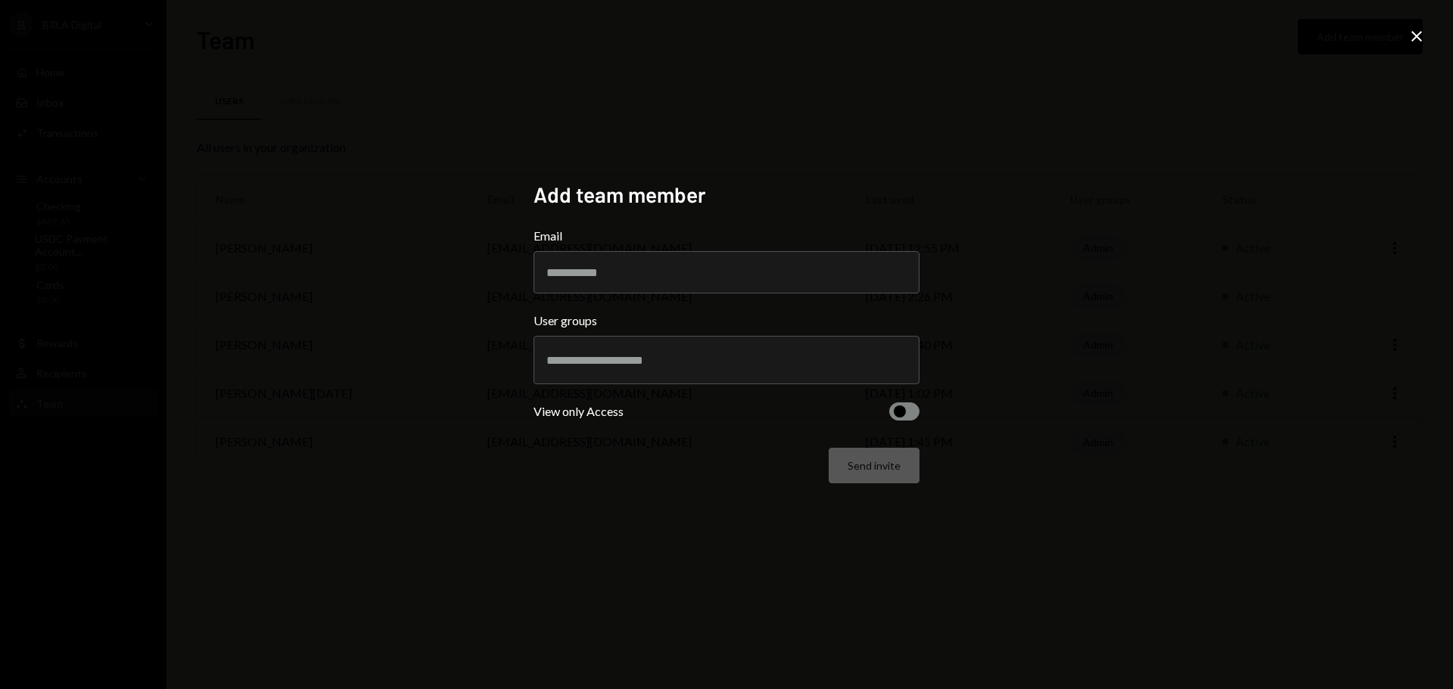
click at [685, 269] on input "Email" at bounding box center [727, 272] width 386 height 42
type input "**********"
click at [617, 366] on input "text" at bounding box center [726, 360] width 360 height 14
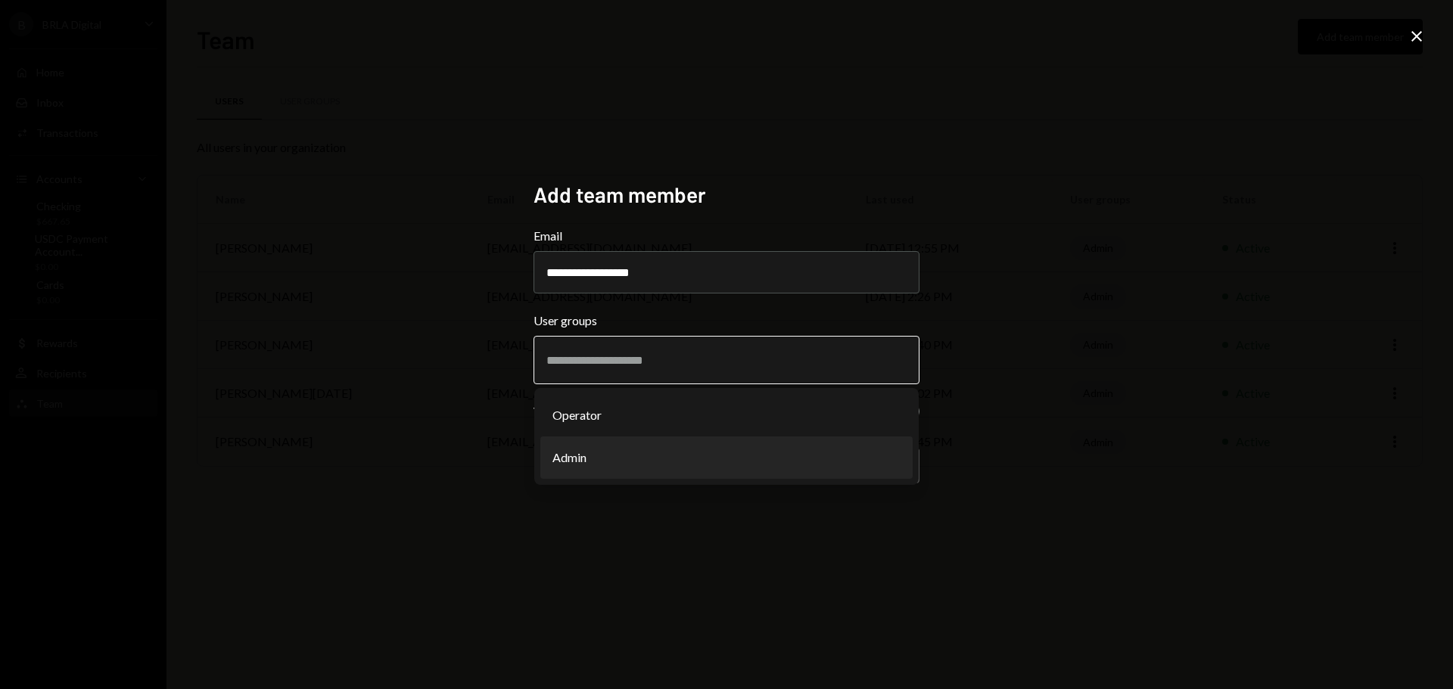
click at [595, 426] on li "Operator" at bounding box center [726, 415] width 372 height 42
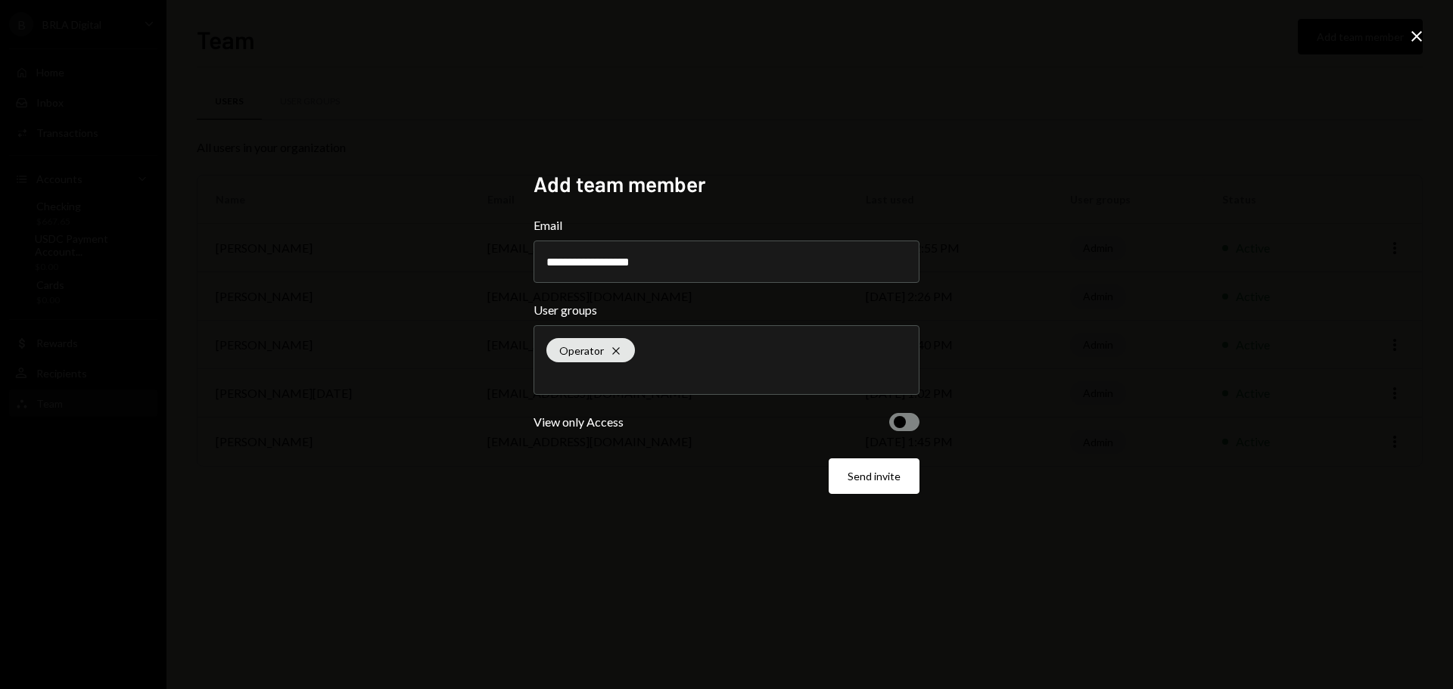
click at [903, 428] on span "button" at bounding box center [900, 422] width 12 height 12
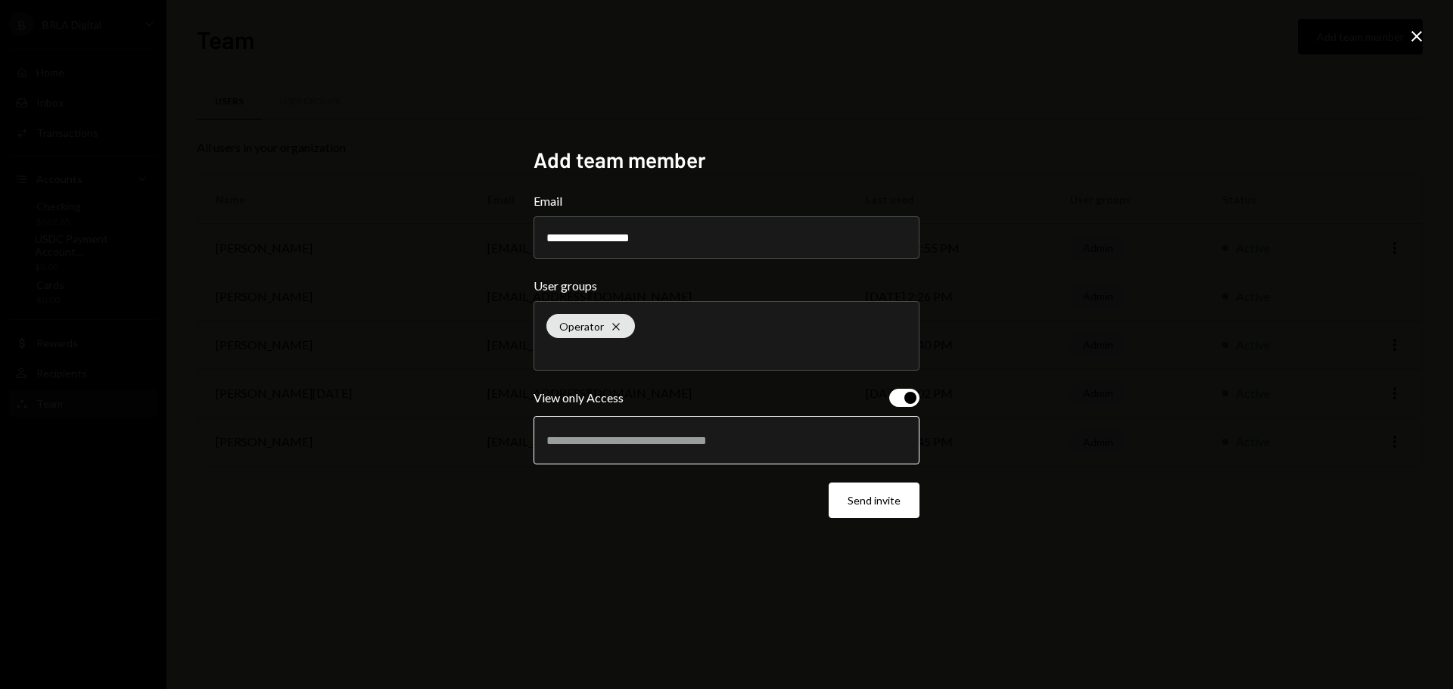
click at [643, 440] on input "text" at bounding box center [726, 441] width 360 height 14
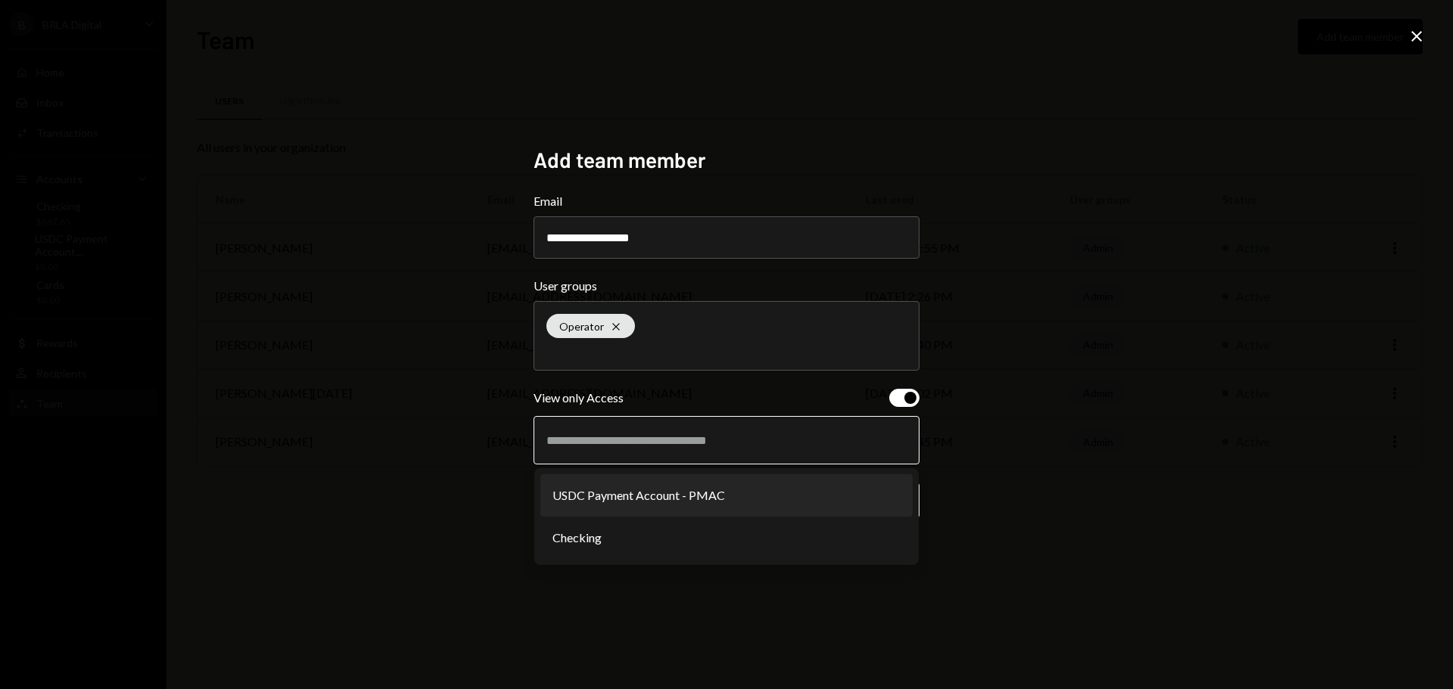
click at [623, 498] on li "USDC Payment Account - PMAC" at bounding box center [726, 495] width 372 height 42
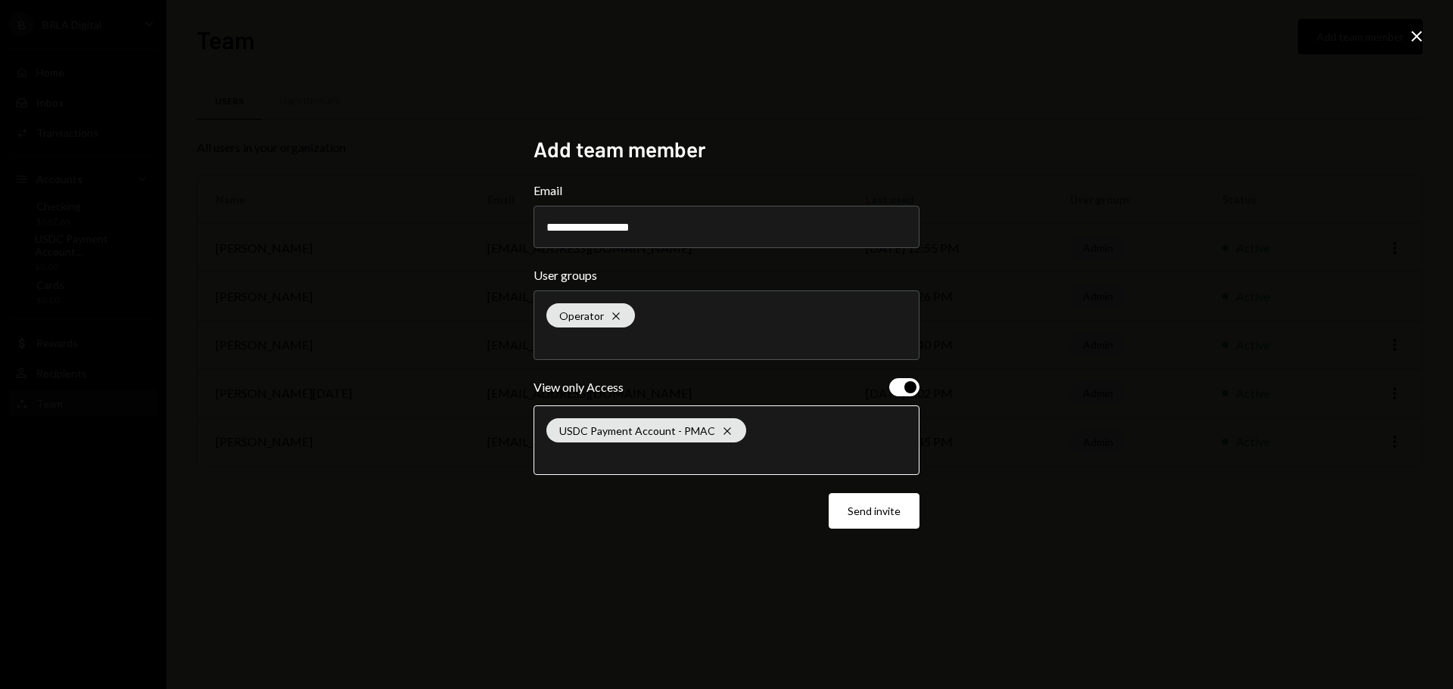
click at [632, 462] on input "text" at bounding box center [726, 456] width 360 height 14
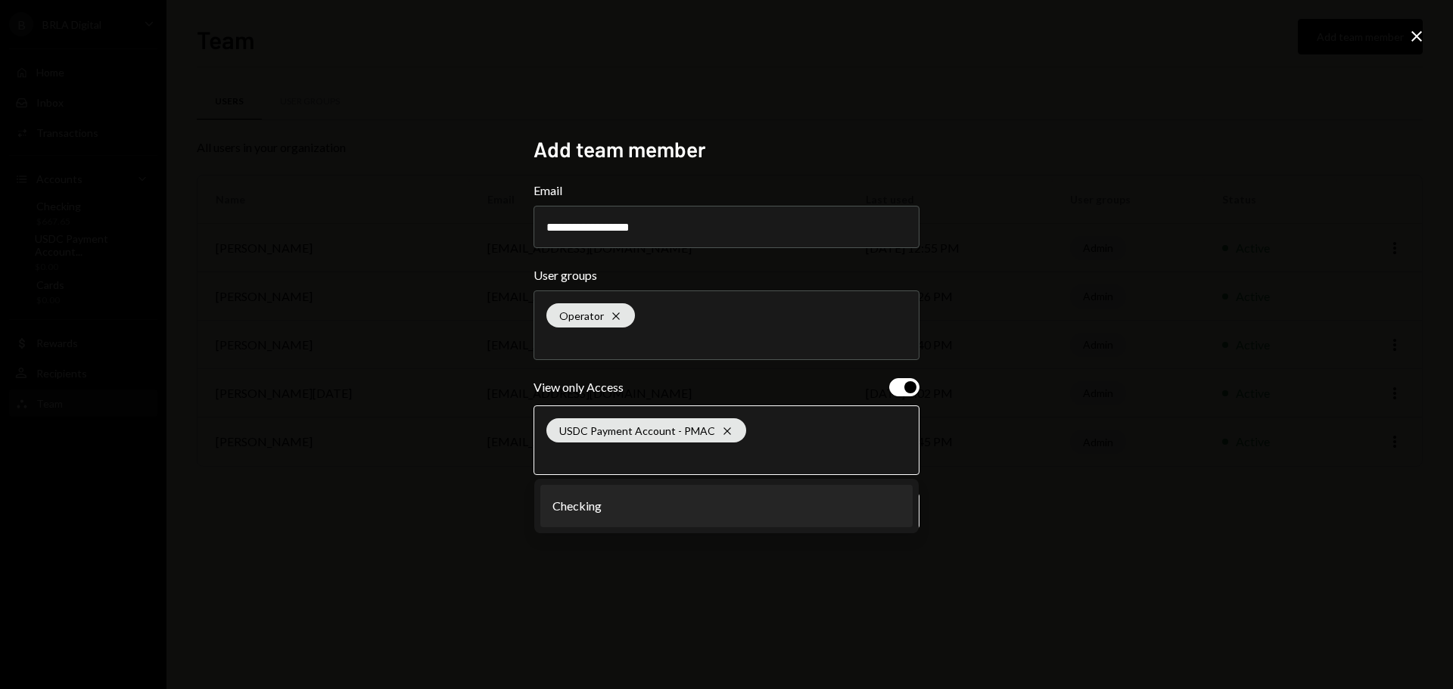
click at [622, 516] on li "Checking" at bounding box center [726, 506] width 372 height 42
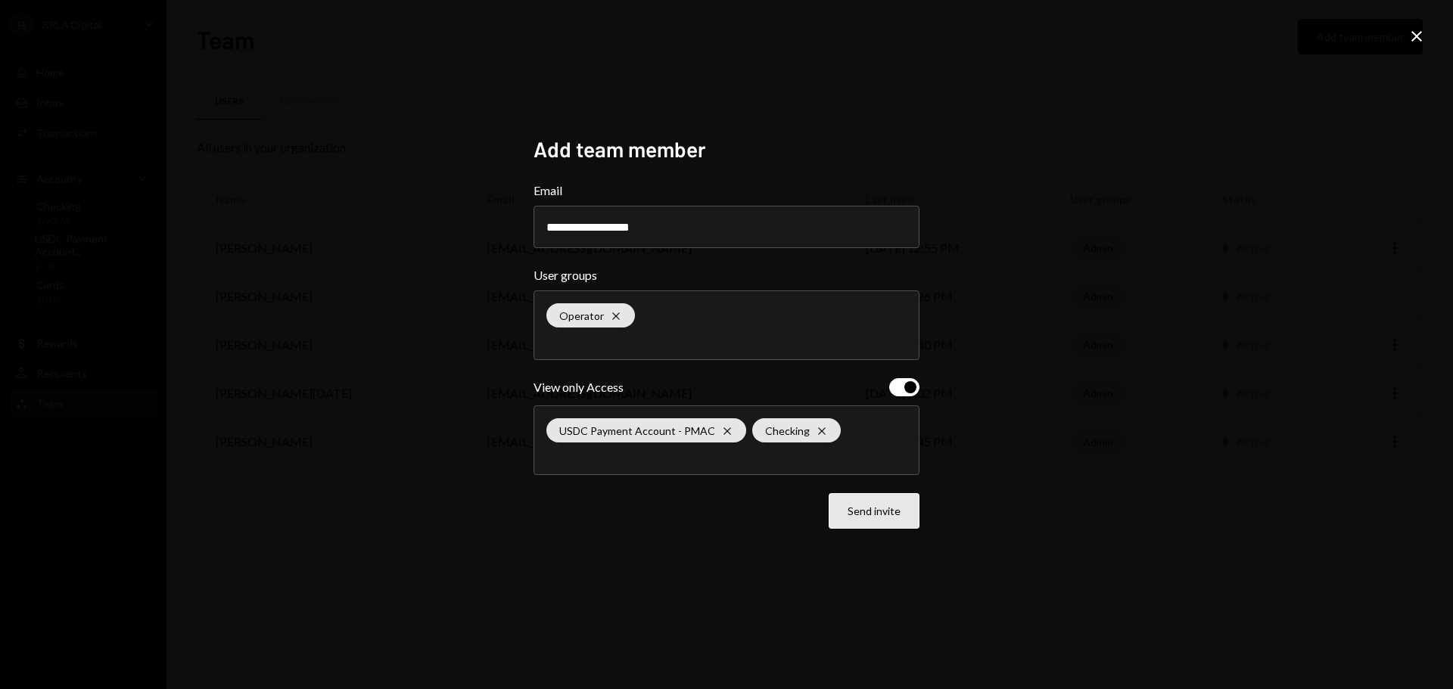
click at [853, 518] on button "Send invite" at bounding box center [874, 511] width 91 height 36
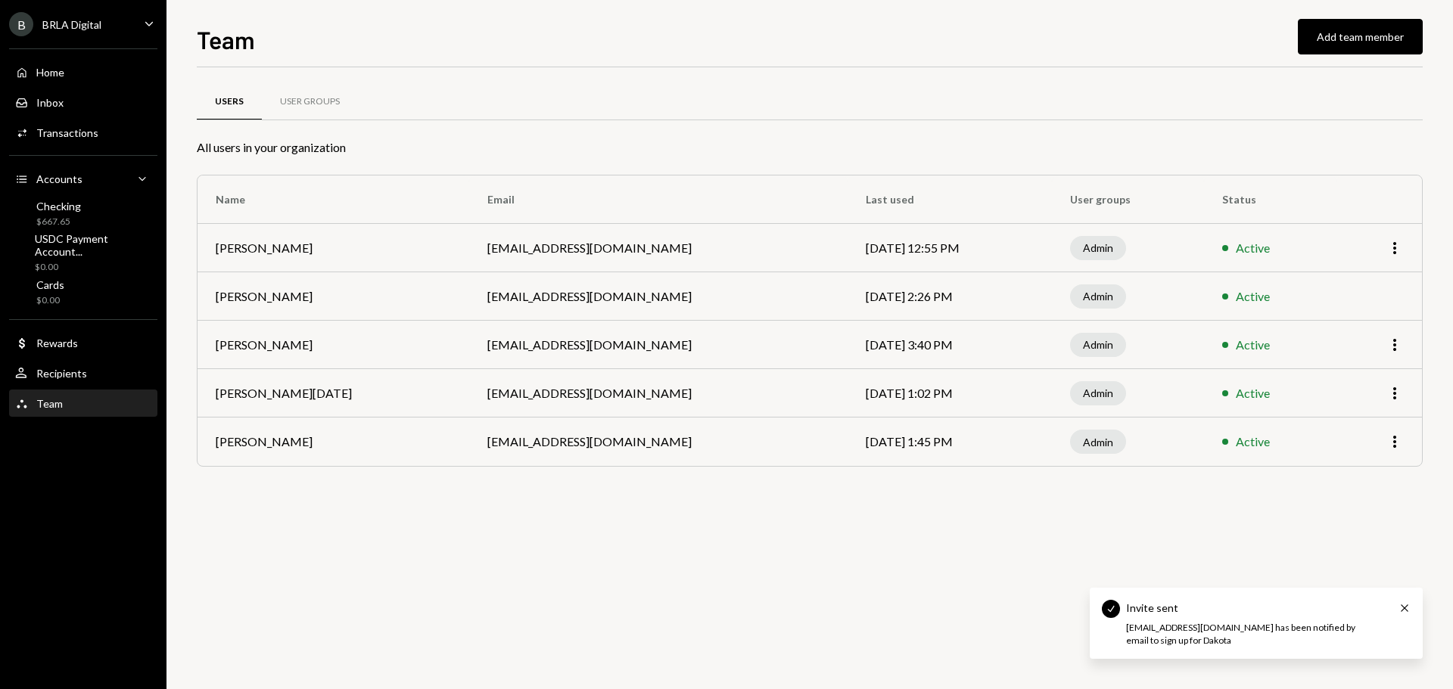
click at [904, 530] on div "Users User Groups All users in your organization Name Email Last used User grou…" at bounding box center [810, 378] width 1226 height 622
click at [842, 511] on div "Users User Groups All users in your organization Name Email Last used User grou…" at bounding box center [810, 378] width 1226 height 622
click at [302, 104] on div "User Groups" at bounding box center [310, 101] width 60 height 13
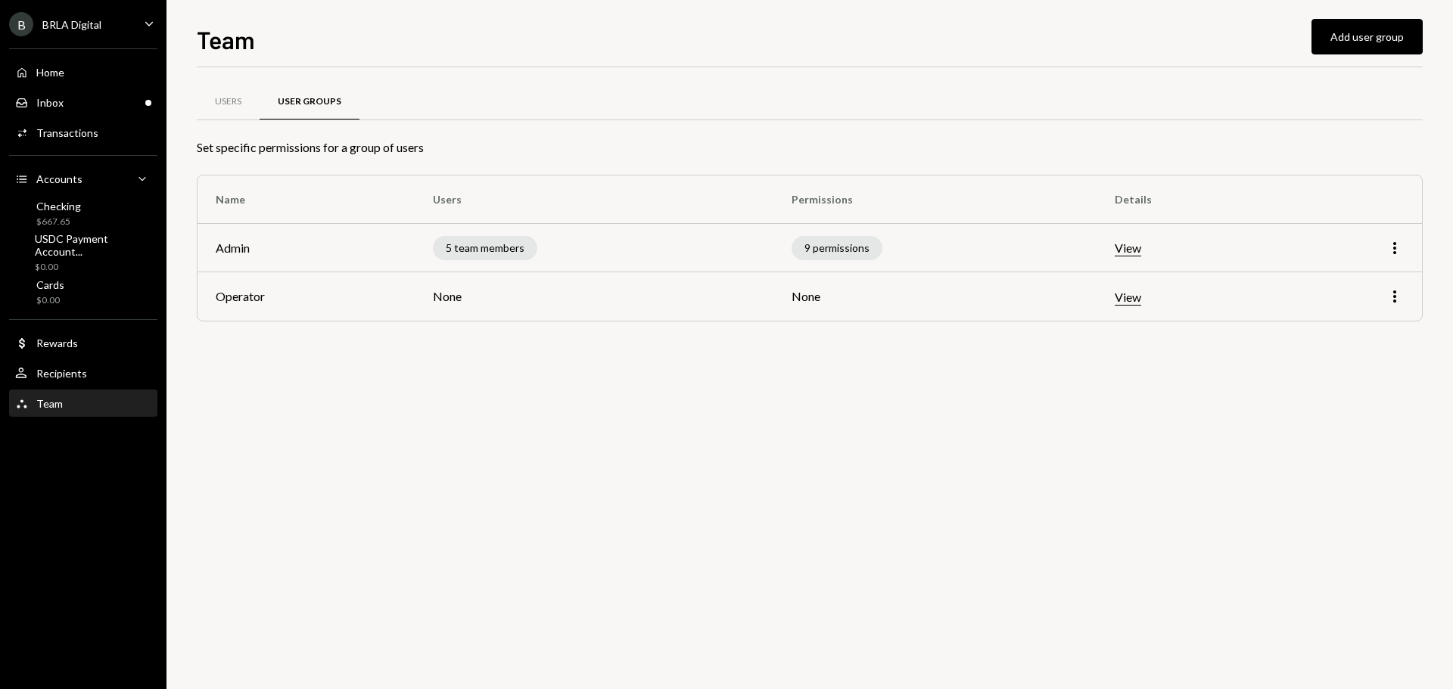
click at [1130, 300] on button "View" at bounding box center [1128, 298] width 26 height 16
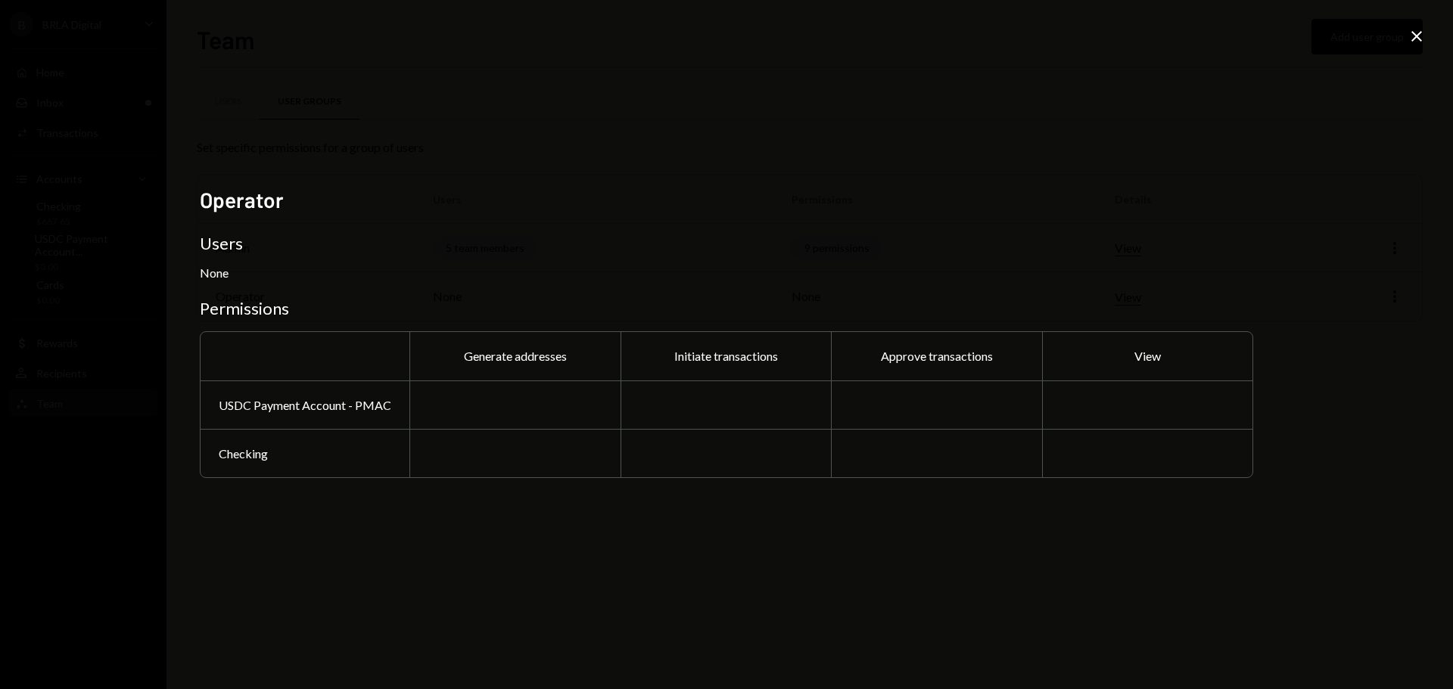
click at [995, 224] on div "Operator Users None Permissions Generate addresses Initiate transactions Approv…" at bounding box center [726, 345] width 1053 height 316
click at [1413, 33] on icon at bounding box center [1416, 36] width 11 height 11
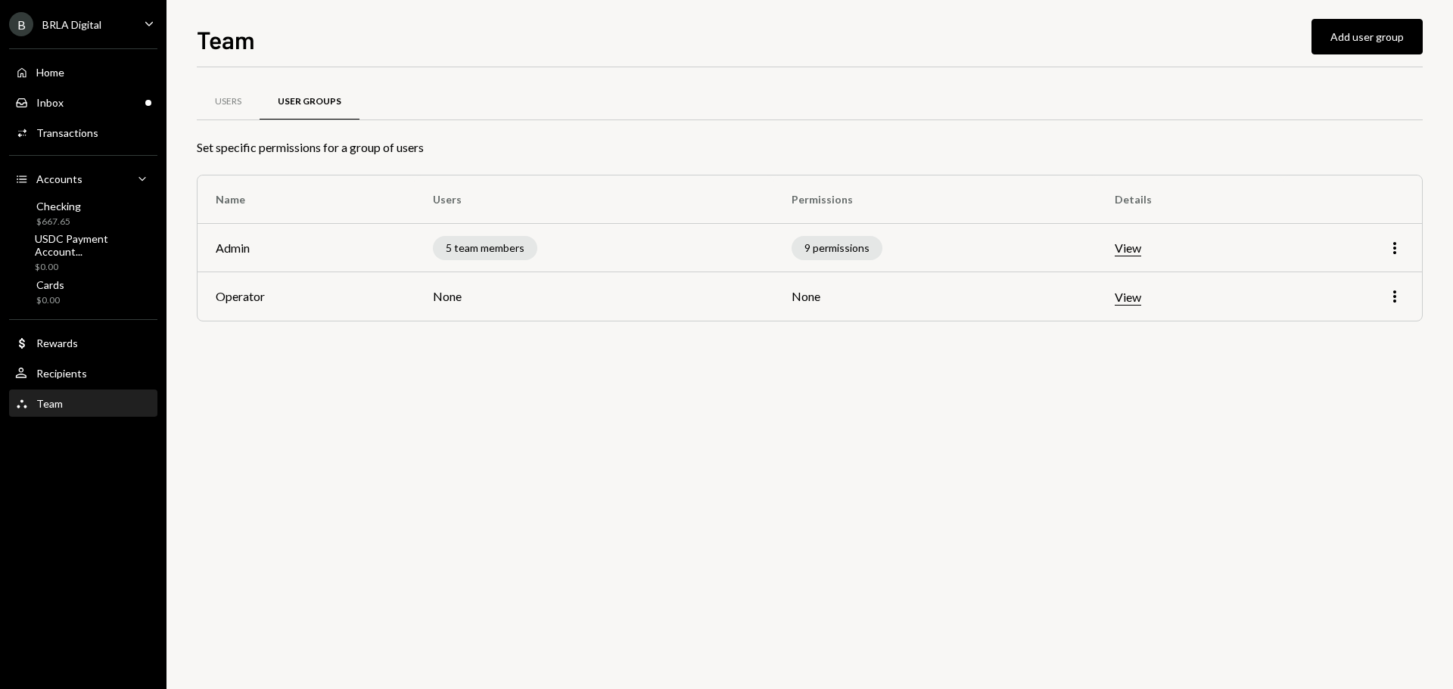
drag, startPoint x: 1383, startPoint y: 300, endPoint x: 1391, endPoint y: 299, distance: 8.5
click at [1383, 300] on div "More" at bounding box center [1353, 297] width 102 height 18
click at [1391, 299] on icon "More" at bounding box center [1395, 297] width 18 height 18
click at [1364, 332] on div "Edit" at bounding box center [1360, 329] width 76 height 26
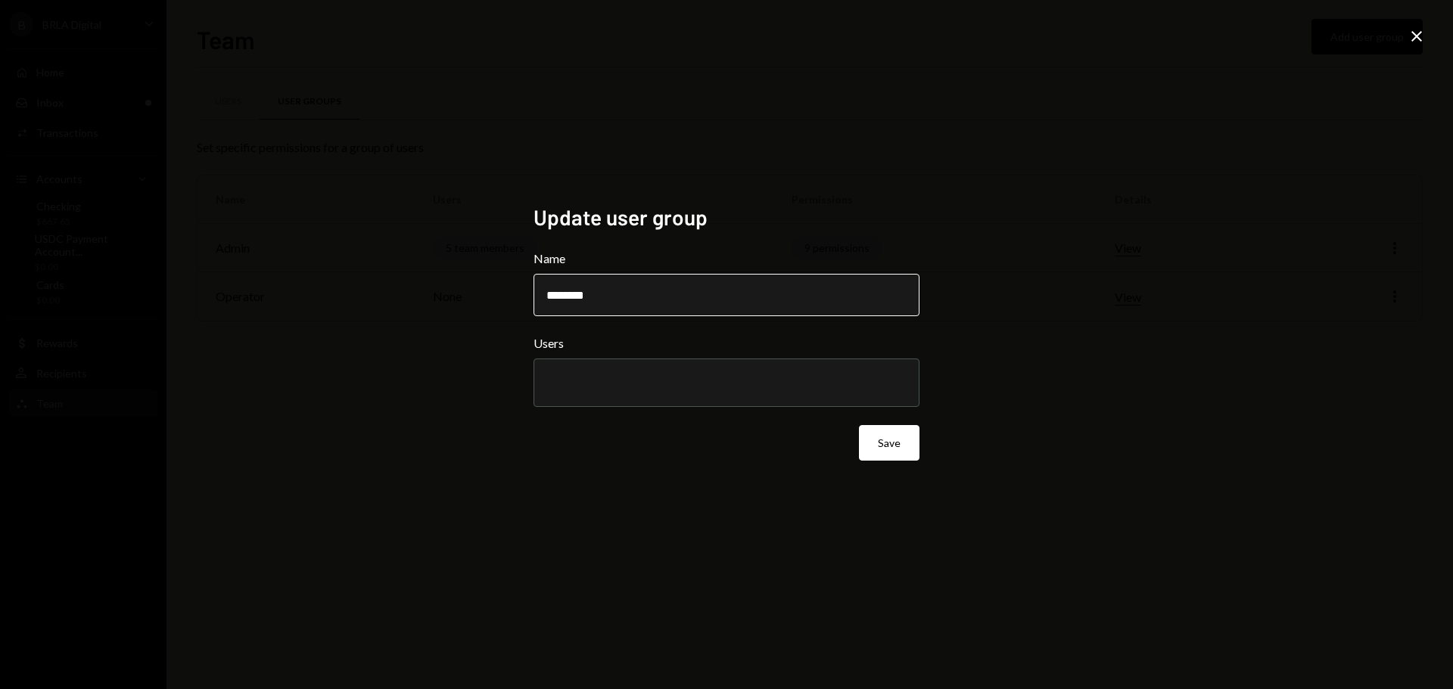
click at [630, 294] on input "********" at bounding box center [727, 295] width 386 height 42
click at [422, 378] on div "Update user group Name ******** Users Save Close" at bounding box center [726, 344] width 1453 height 689
click at [607, 392] on div at bounding box center [726, 383] width 360 height 38
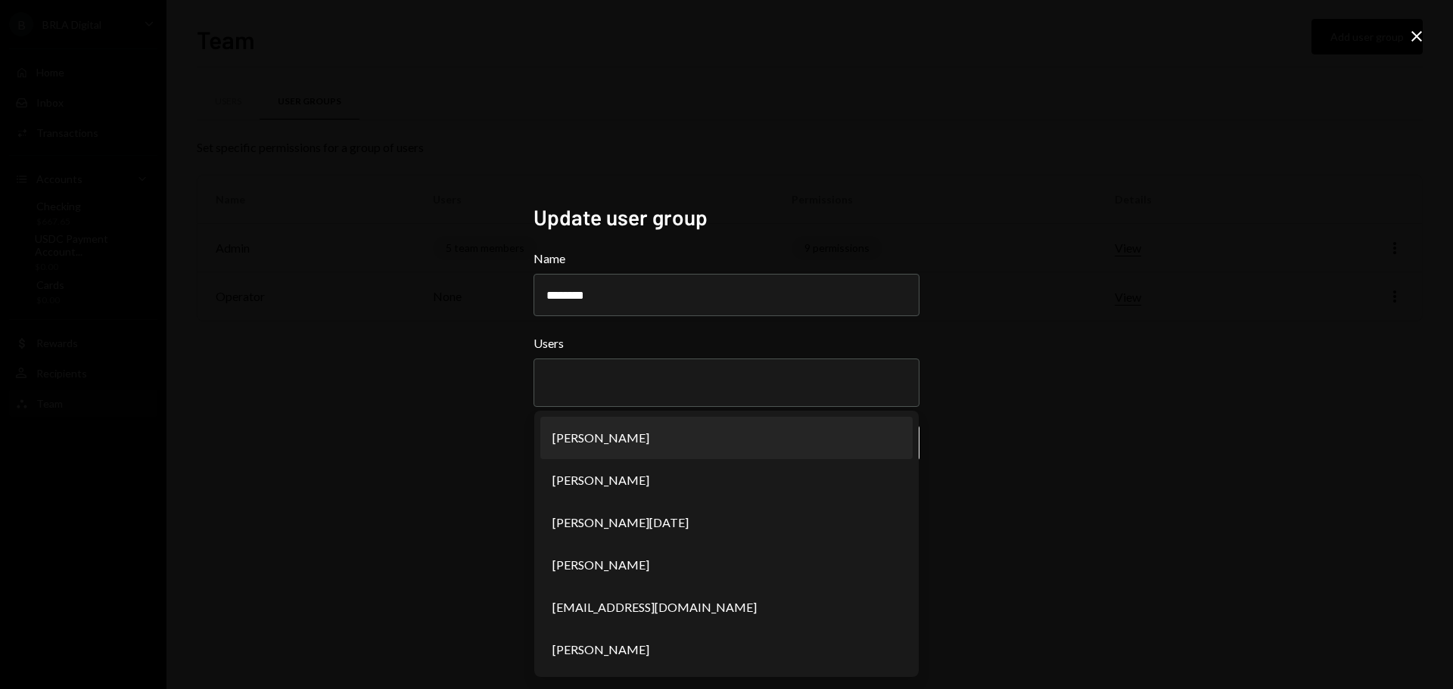
click at [1047, 398] on div "Update user group Name ******** Users Lucas Rostworowski Luiz Castelo Branco Le…" at bounding box center [726, 344] width 1453 height 689
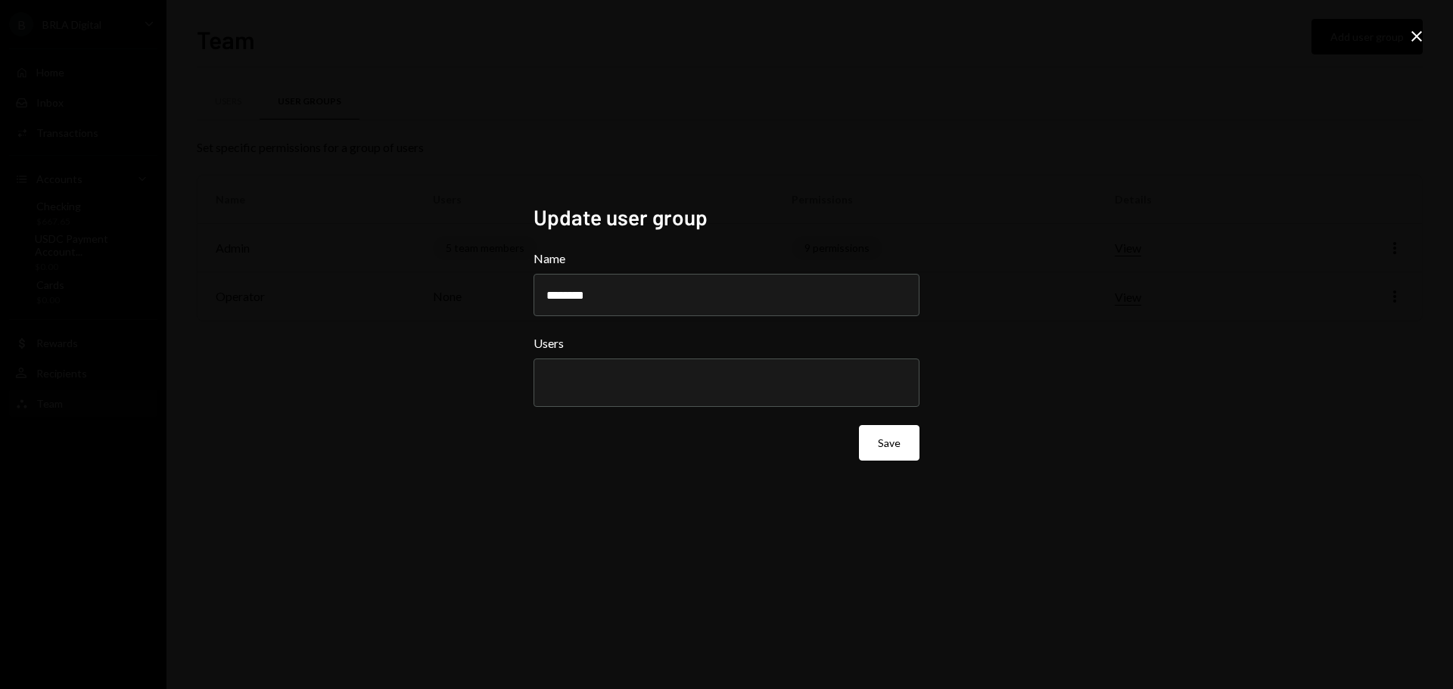
click at [754, 392] on div at bounding box center [726, 383] width 360 height 38
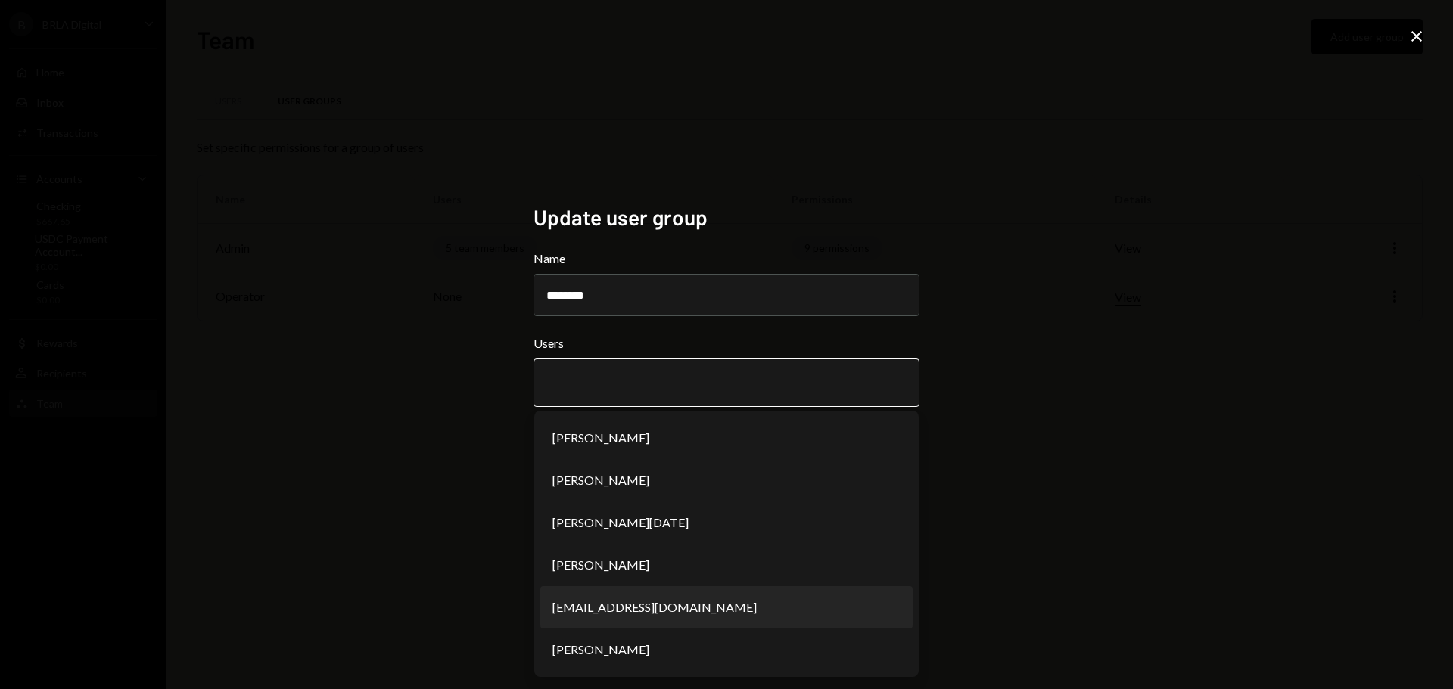
click at [636, 610] on li "pmanzano@avenia.io" at bounding box center [726, 607] width 372 height 42
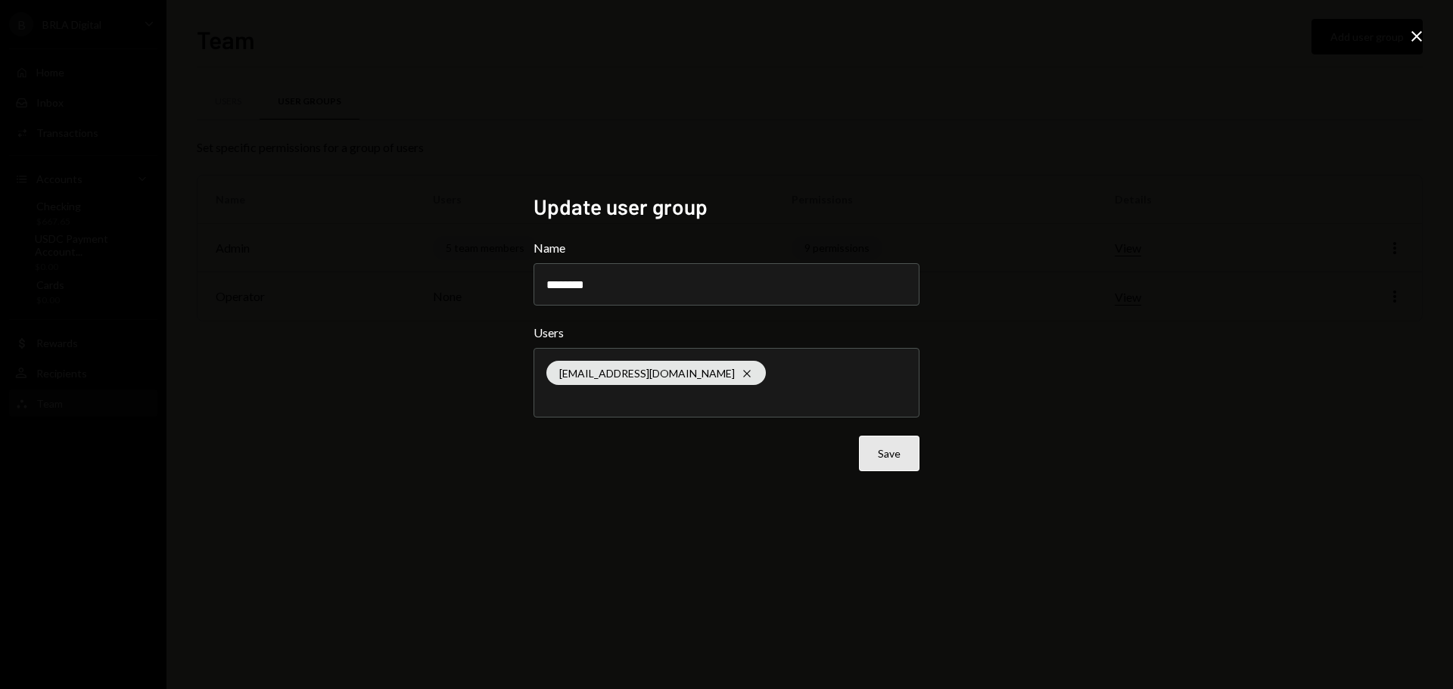
click at [890, 456] on button "Save" at bounding box center [889, 454] width 61 height 36
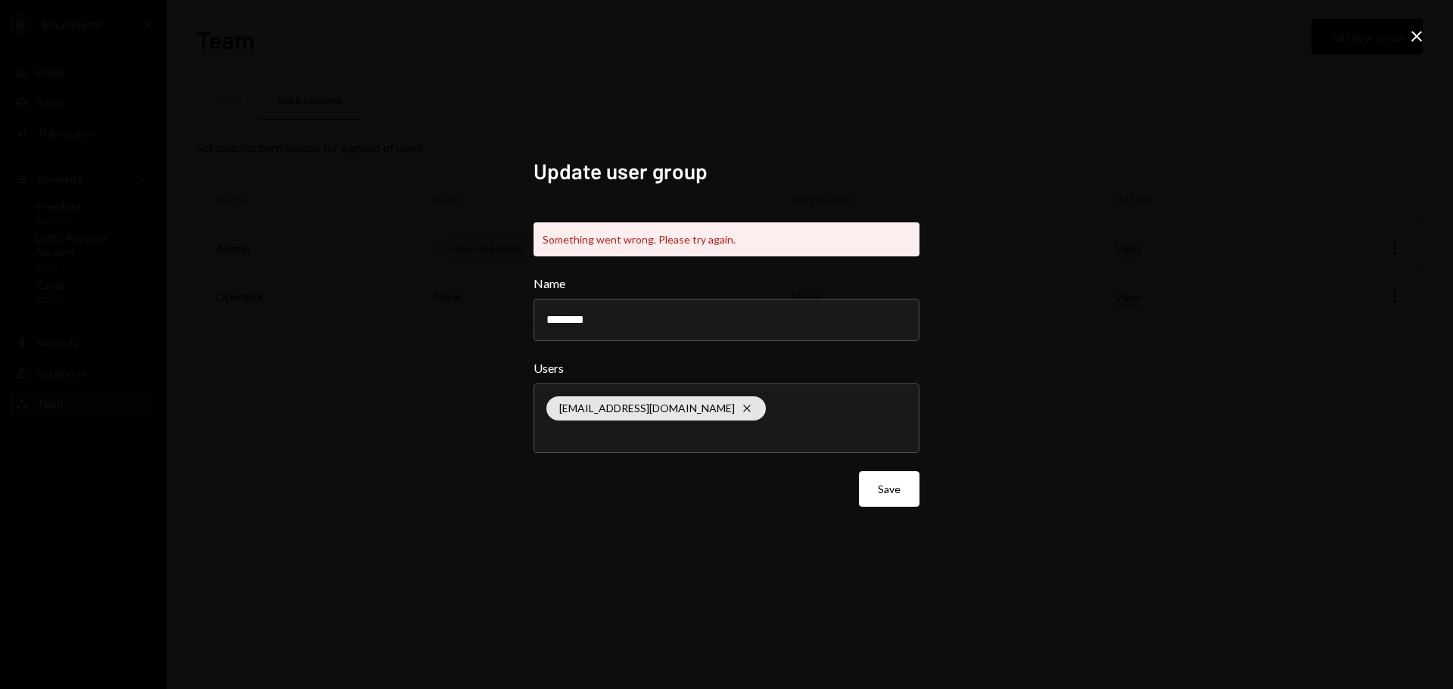
click at [1204, 241] on div "Update user group Something went wrong. Please try again. Name ******** Users p…" at bounding box center [726, 344] width 1453 height 689
click at [1408, 30] on icon "Close" at bounding box center [1417, 36] width 18 height 18
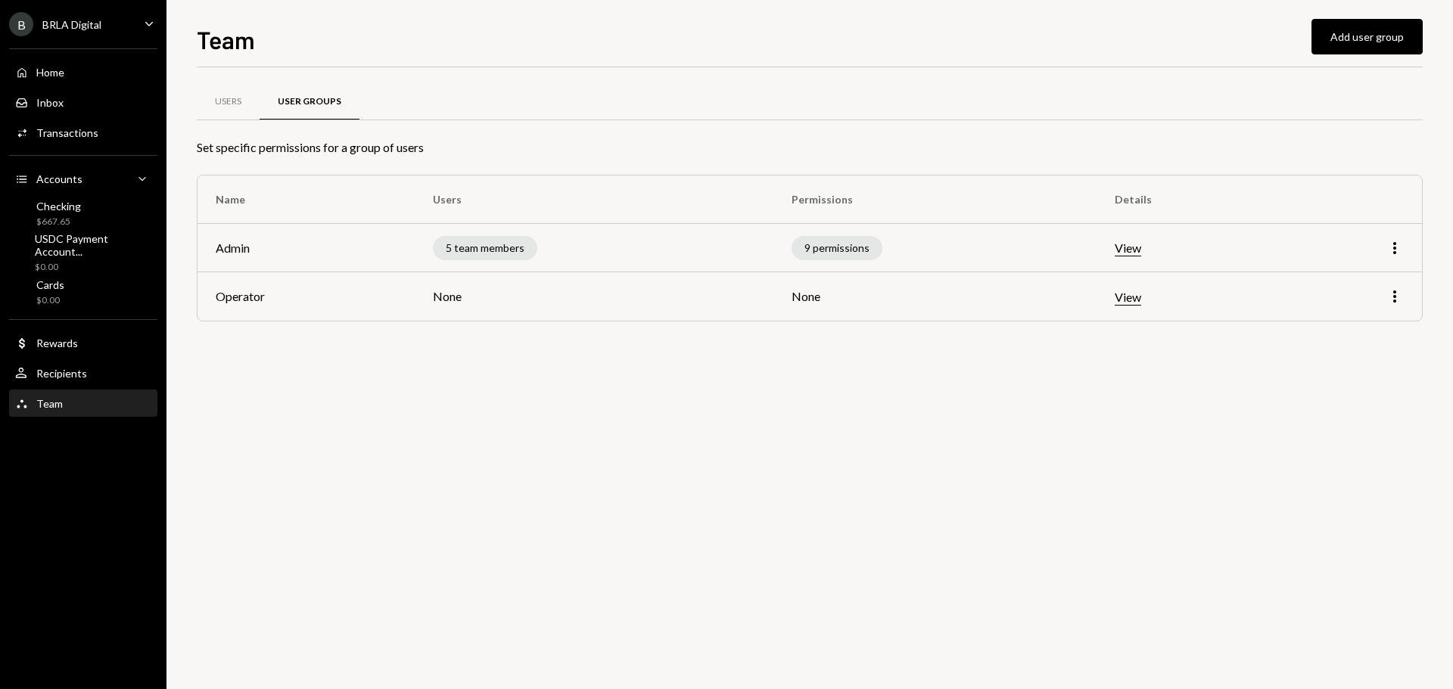
click at [991, 538] on div "Users User Groups Set specific permissions for a group of users Name Users Perm…" at bounding box center [810, 378] width 1226 height 622
click at [706, 397] on div "Users User Groups Set specific permissions for a group of users Name Users Perm…" at bounding box center [810, 378] width 1226 height 622
click at [232, 104] on div "Users" at bounding box center [228, 101] width 26 height 13
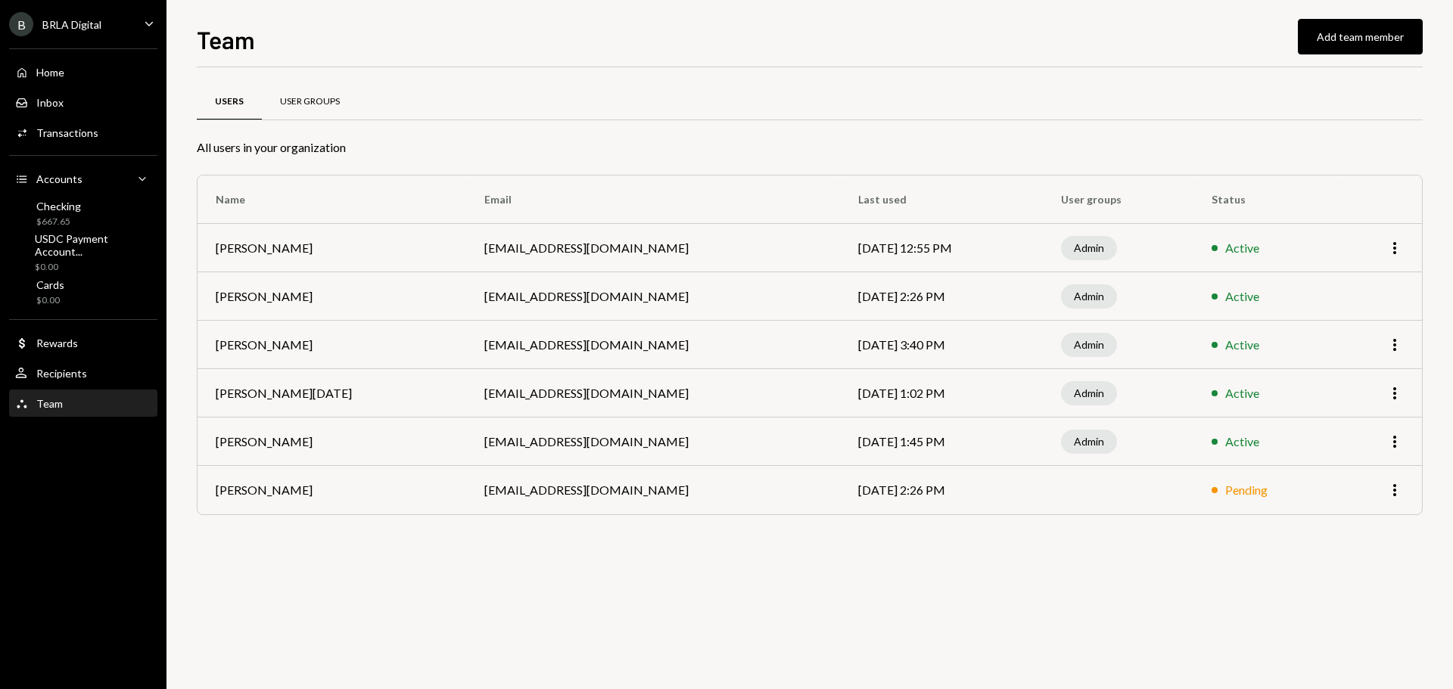
click at [306, 113] on div "User Groups" at bounding box center [310, 102] width 96 height 36
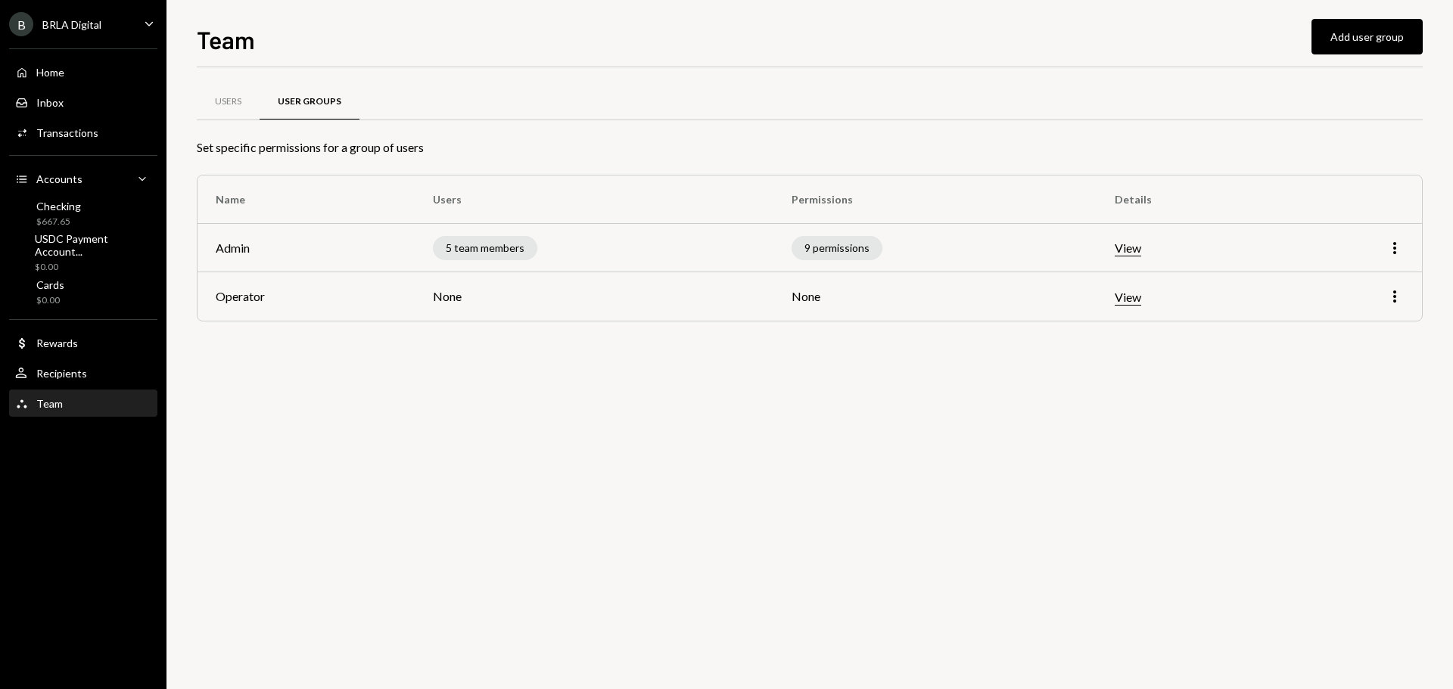
click at [304, 372] on div "Users User Groups Set specific permissions for a group of users Name Users Perm…" at bounding box center [810, 378] width 1226 height 622
click at [51, 368] on div "Recipients" at bounding box center [61, 373] width 51 height 13
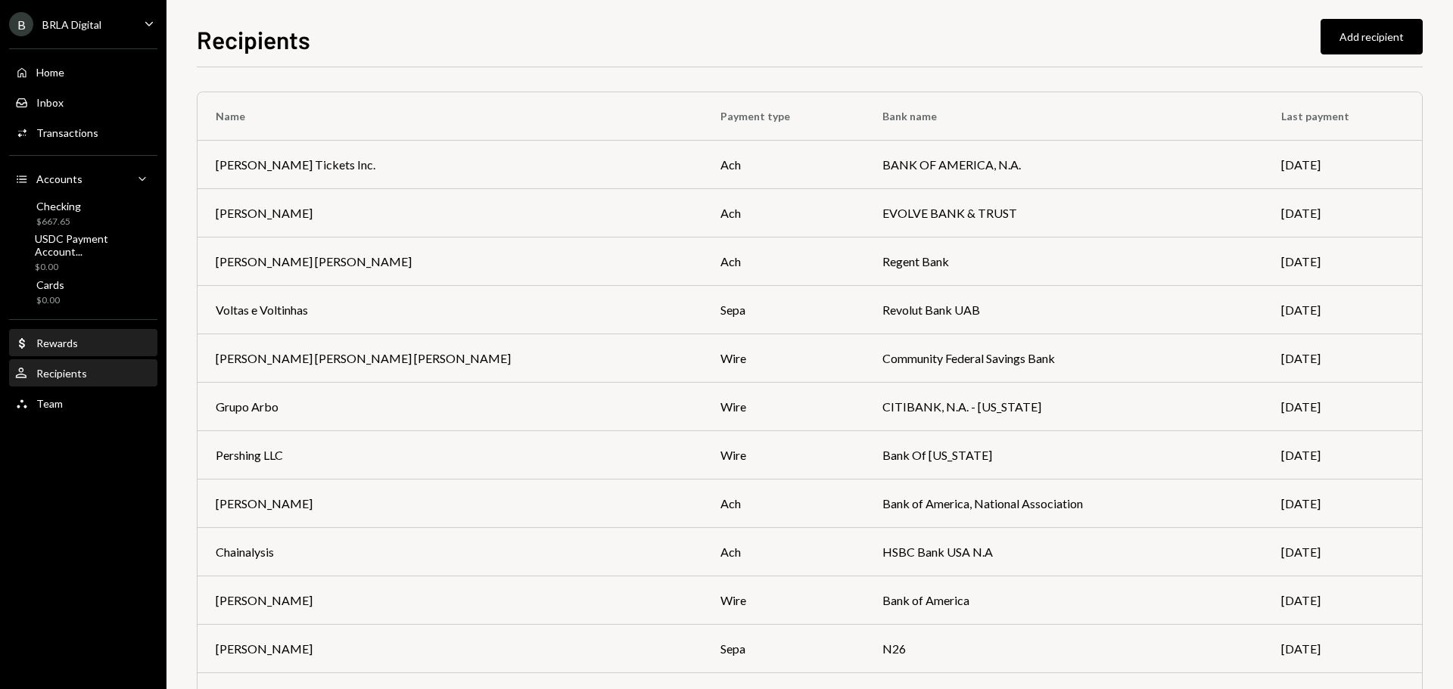
click at [67, 347] on div "Rewards" at bounding box center [57, 343] width 42 height 13
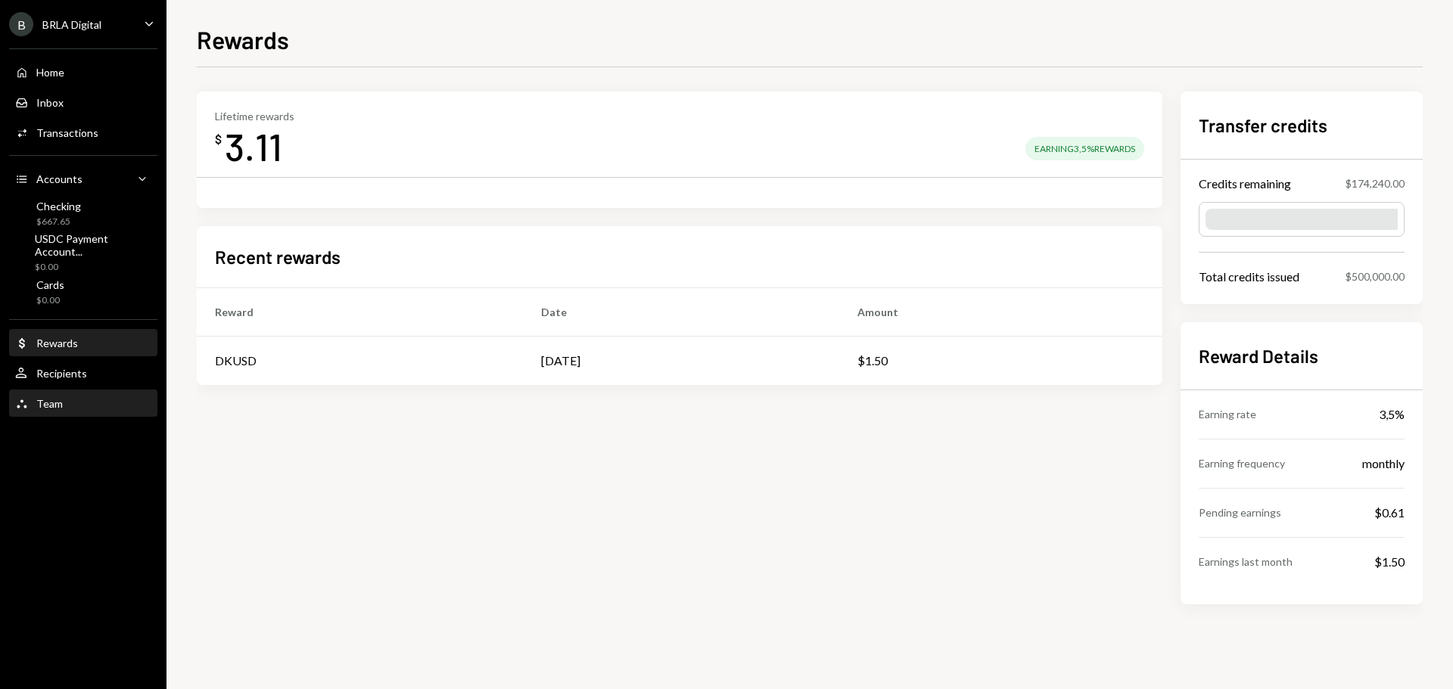
click at [62, 400] on div "Team Team" at bounding box center [83, 404] width 136 height 14
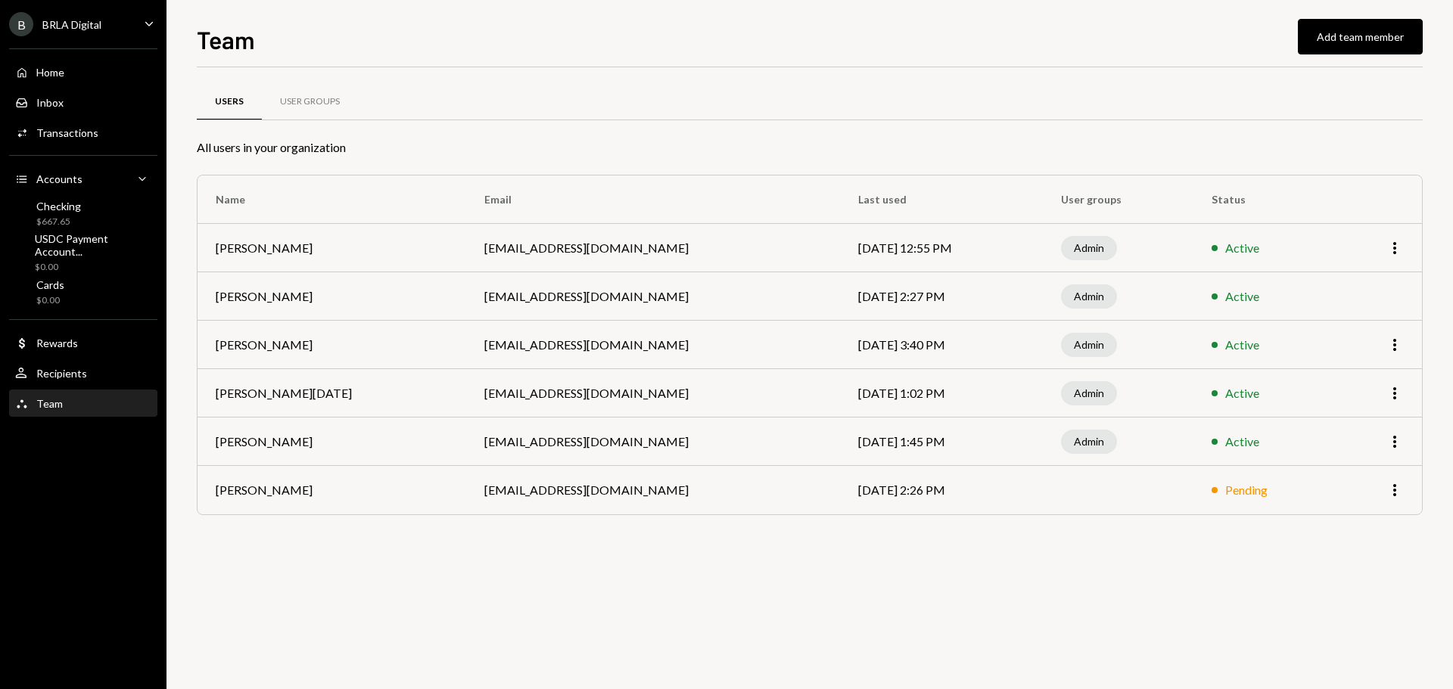
click at [551, 603] on div "Users User Groups All users in your organization Name Email Last used User grou…" at bounding box center [810, 378] width 1226 height 622
click at [1206, 599] on div "Users User Groups All users in your organization Name Email Last used User grou…" at bounding box center [810, 378] width 1226 height 622
click at [762, 542] on div "Users User Groups All users in your organization Name Email Last used User grou…" at bounding box center [810, 319] width 1226 height 454
click at [858, 572] on div "Users User Groups All users in your organization Name Email Last used User grou…" at bounding box center [810, 378] width 1226 height 622
click at [1396, 493] on icon "More" at bounding box center [1395, 490] width 18 height 18
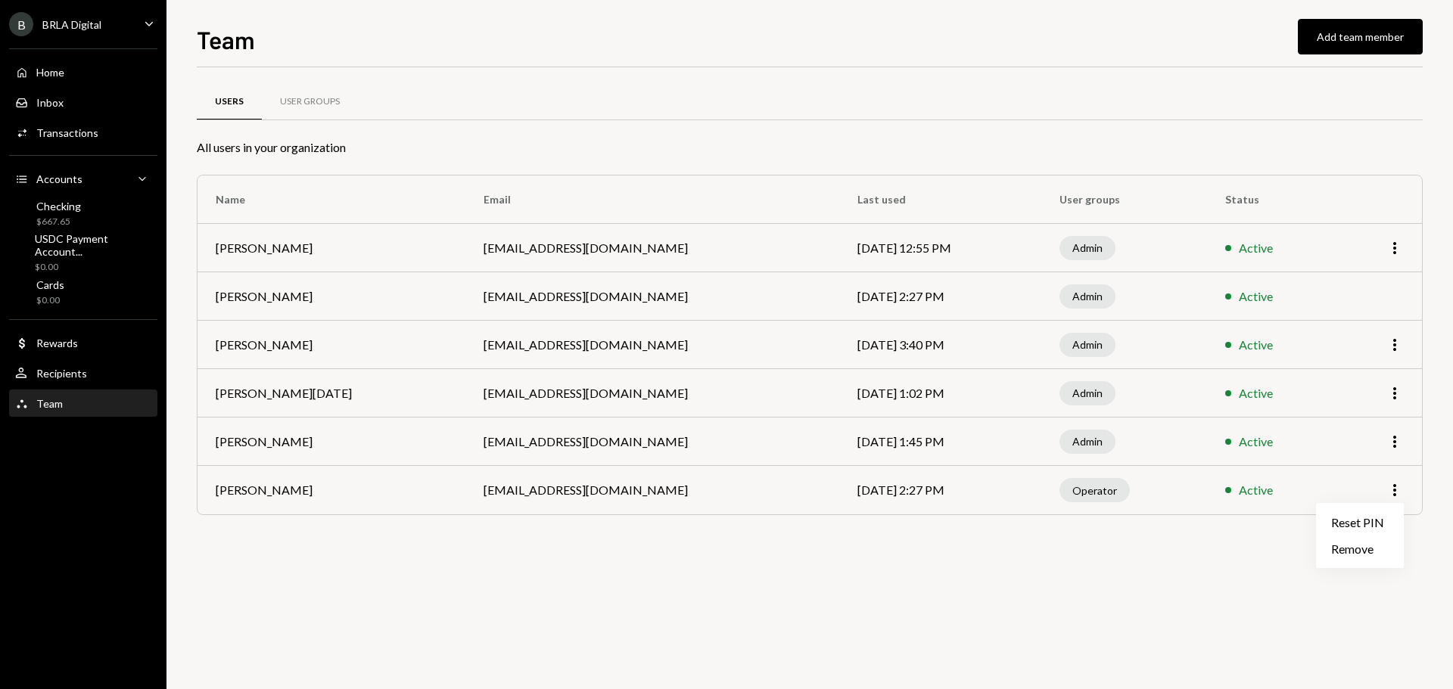
click at [1166, 554] on div "Users User Groups All users in your organization Name Email Last used User grou…" at bounding box center [810, 378] width 1226 height 622
click at [312, 103] on div "User Groups" at bounding box center [310, 101] width 60 height 13
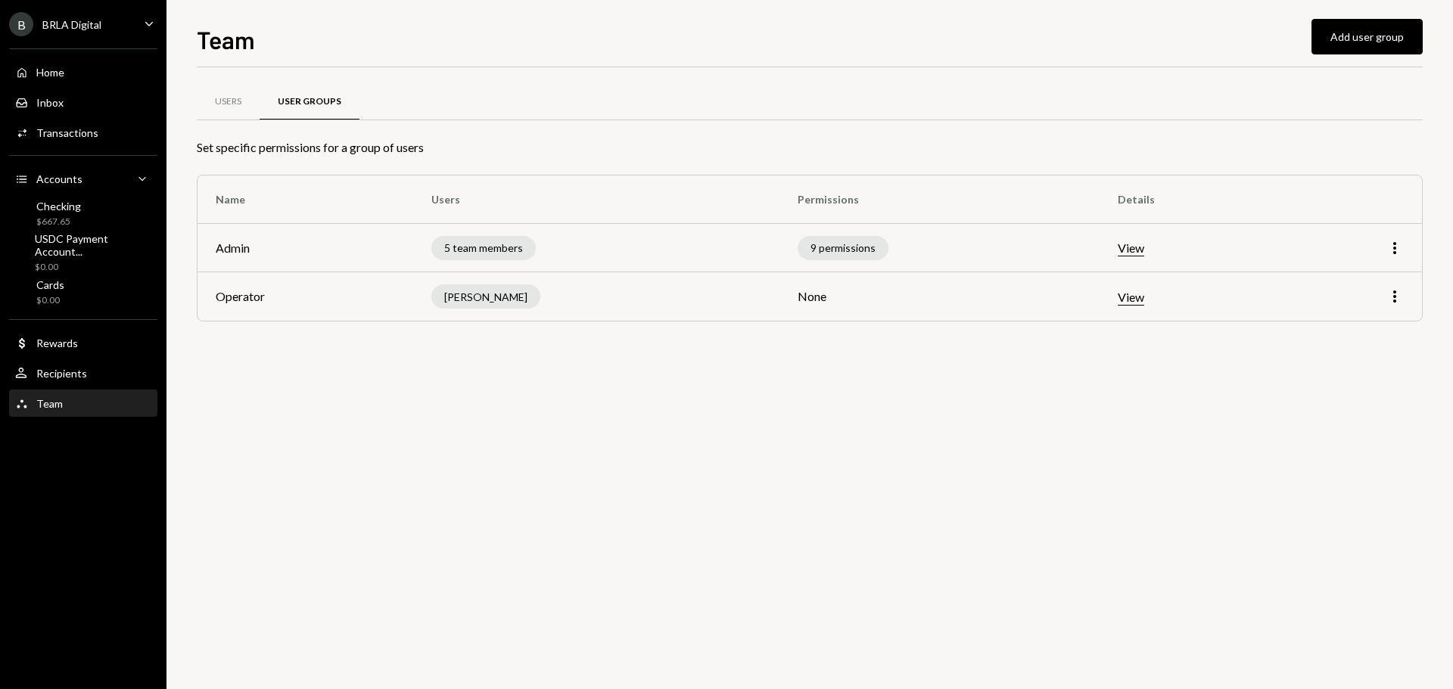
click at [514, 383] on div "Users User Groups Set specific permissions for a group of users Name Users Perm…" at bounding box center [810, 378] width 1226 height 622
click at [1399, 297] on icon "More" at bounding box center [1395, 297] width 18 height 18
click at [1352, 332] on div "Edit" at bounding box center [1360, 329] width 76 height 26
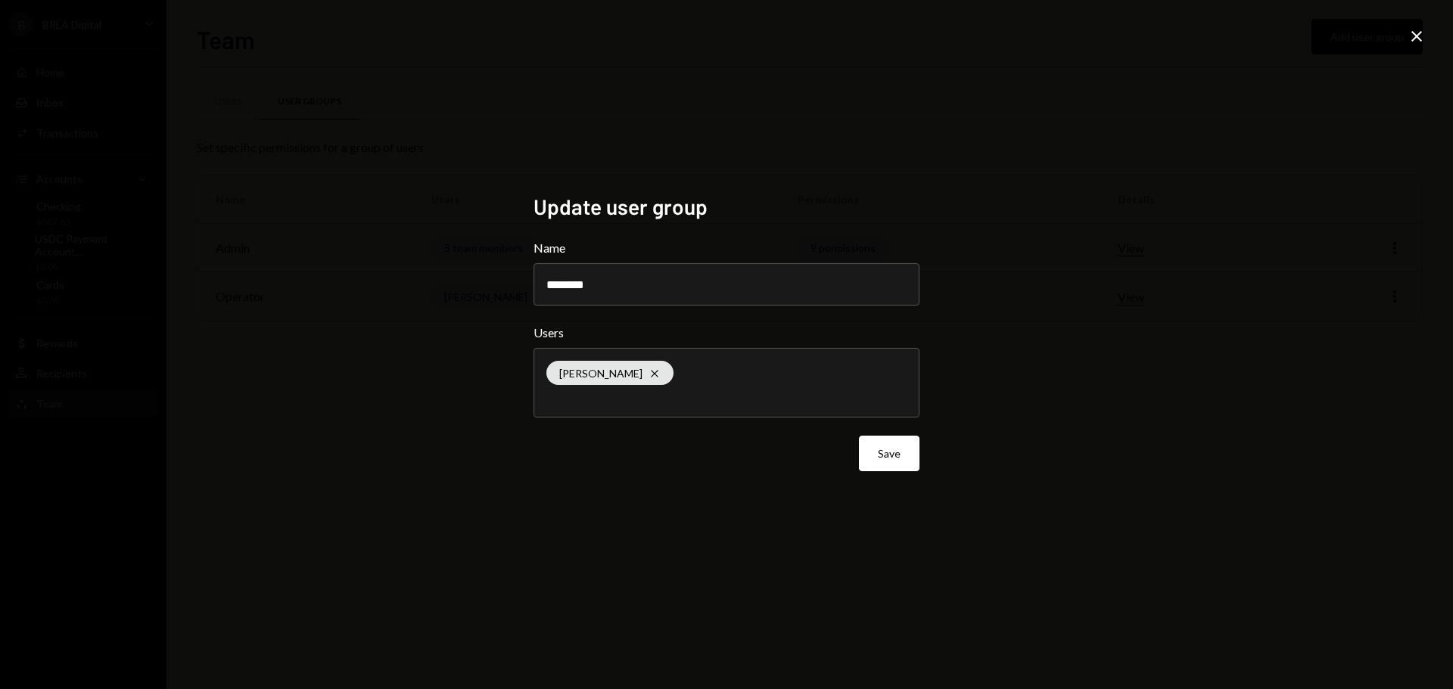
click at [742, 380] on div "Pedro Manzano Cross" at bounding box center [726, 383] width 360 height 68
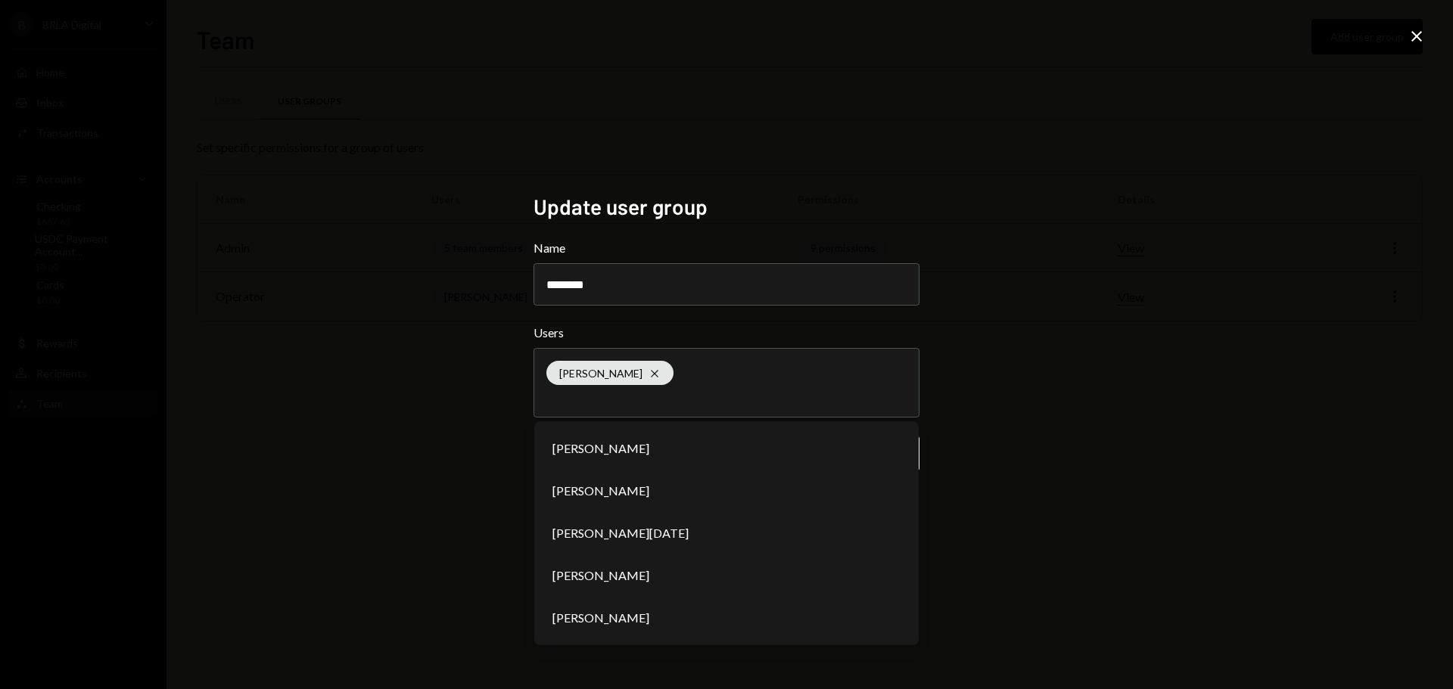
click at [1074, 303] on div "Update user group Name ******** Users Pedro Manzano Cross Lucas Rostworowski Lu…" at bounding box center [726, 344] width 1453 height 689
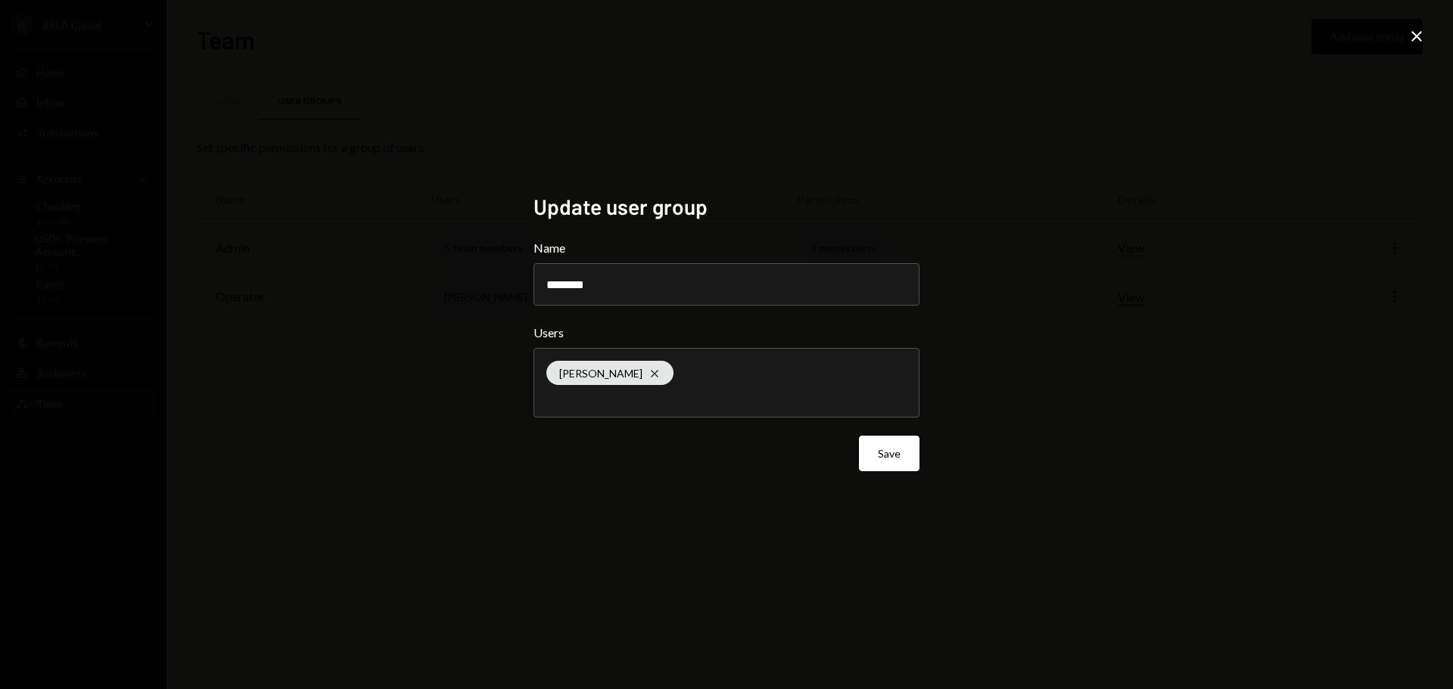
click at [1415, 34] on icon at bounding box center [1416, 36] width 11 height 11
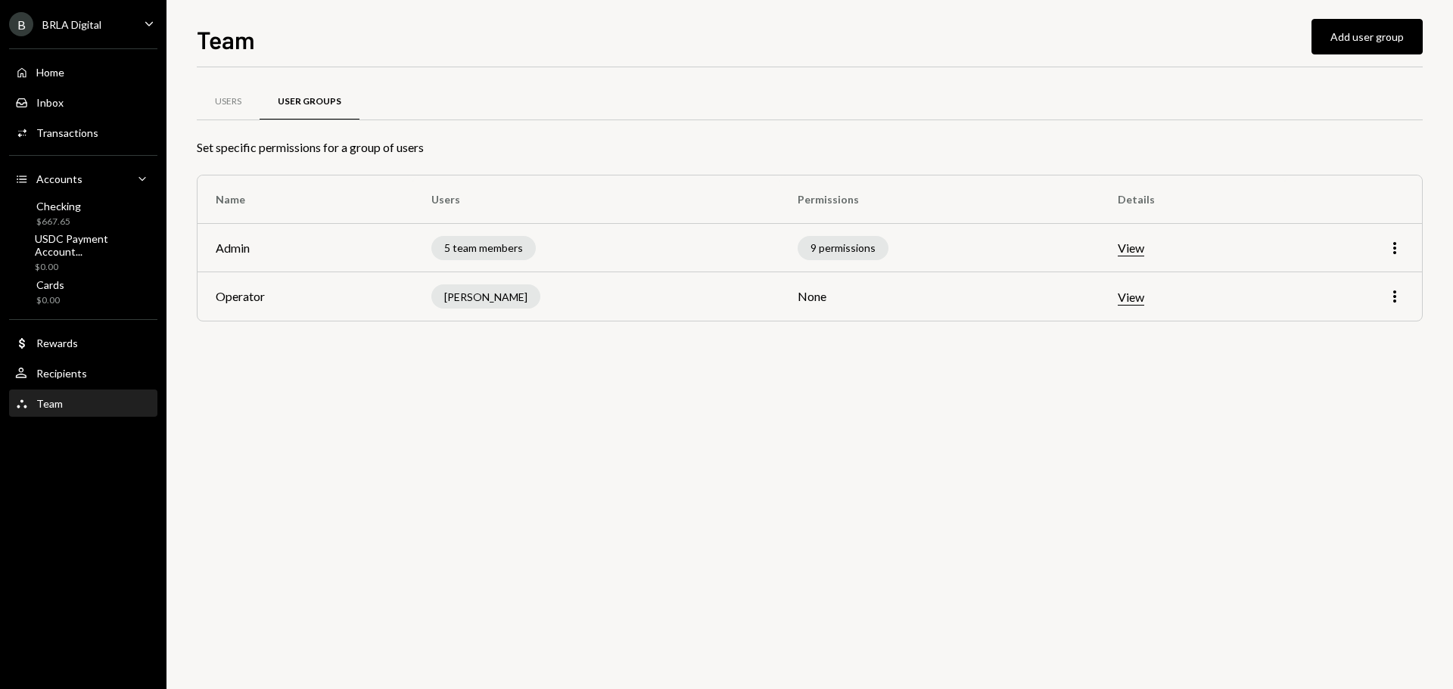
drag, startPoint x: 884, startPoint y: 450, endPoint x: 473, endPoint y: 308, distance: 434.9
click at [880, 450] on div "Users User Groups Set specific permissions for a group of users Name Users Perm…" at bounding box center [810, 378] width 1226 height 622
